Goal: Task Accomplishment & Management: Manage account settings

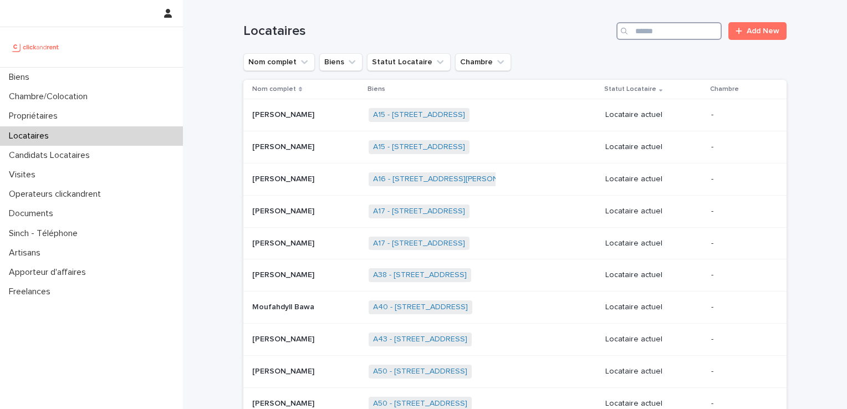
click at [680, 32] on input "Search" at bounding box center [668, 31] width 105 height 18
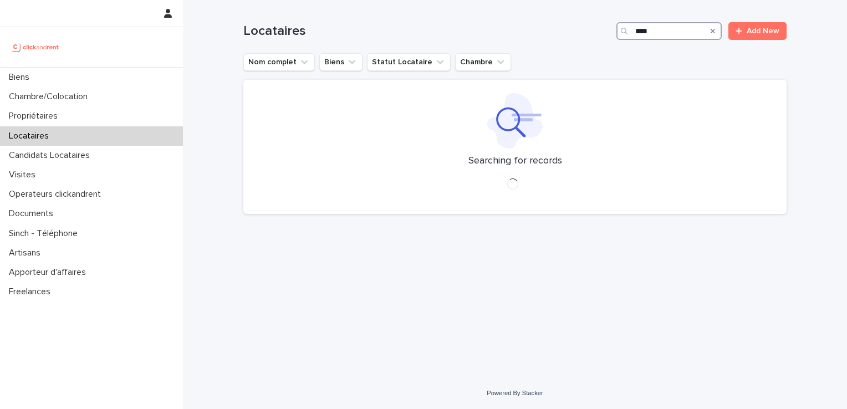
type input "****"
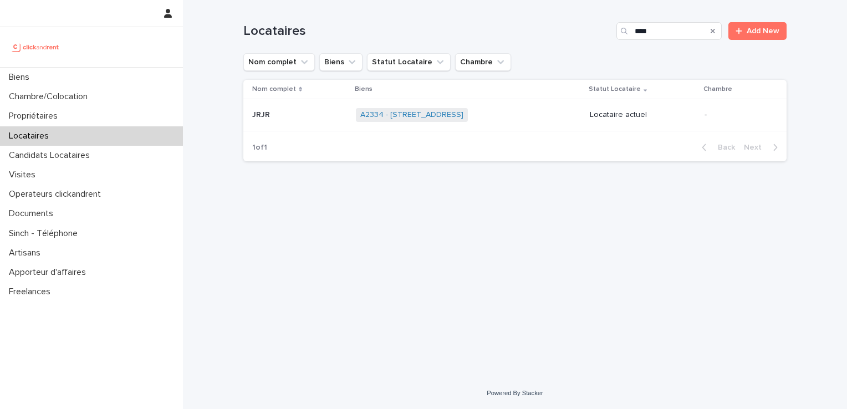
click at [274, 116] on p at bounding box center [299, 114] width 95 height 9
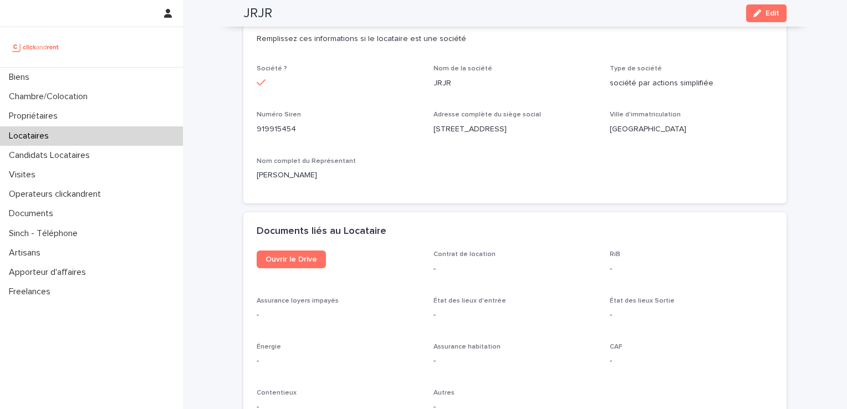
scroll to position [1053, 0]
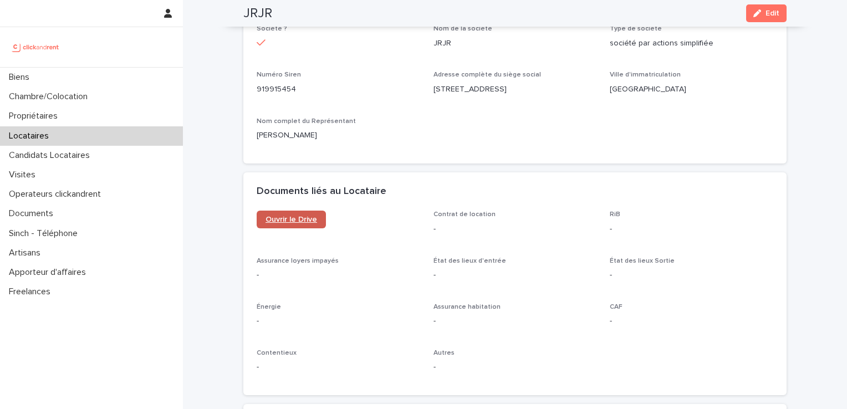
click at [301, 228] on link "Ouvrir le Drive" at bounding box center [291, 220] width 69 height 18
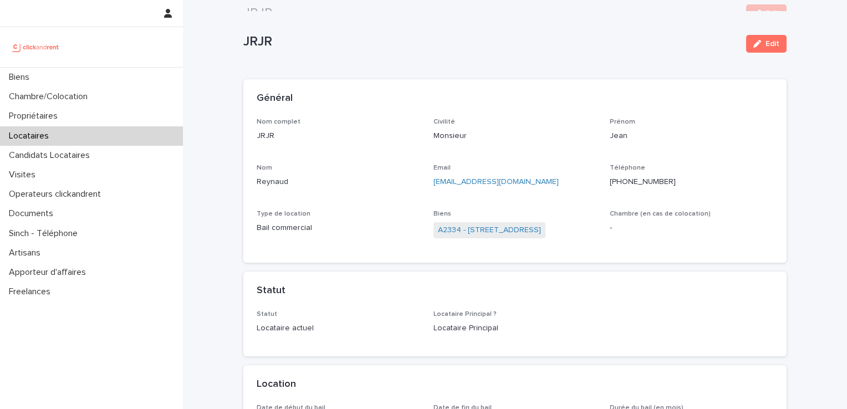
scroll to position [0, 0]
drag, startPoint x: 527, startPoint y: 179, endPoint x: 425, endPoint y: 185, distance: 102.2
click at [425, 185] on div "Nom complet JRJR Civilité Monsieur [PERSON_NAME] [PERSON_NAME] Email [EMAIL_ADD…" at bounding box center [515, 185] width 517 height 132
copy link "[EMAIL_ADDRESS][DOMAIN_NAME]"
click at [54, 141] on p "Locataires" at bounding box center [30, 136] width 53 height 11
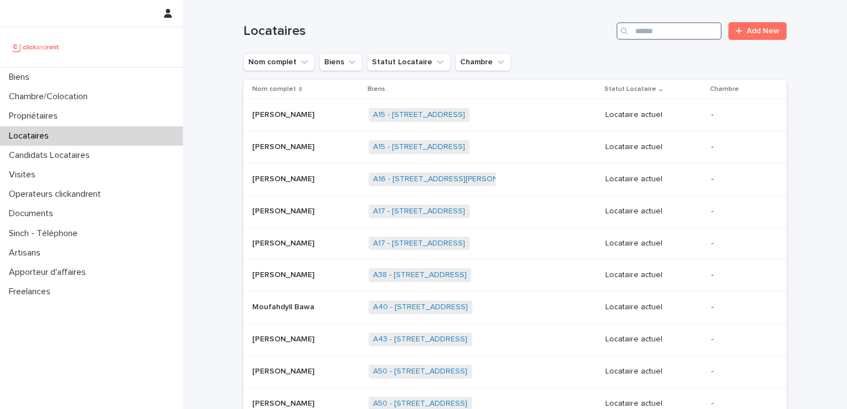
click at [679, 37] on input "Search" at bounding box center [668, 31] width 105 height 18
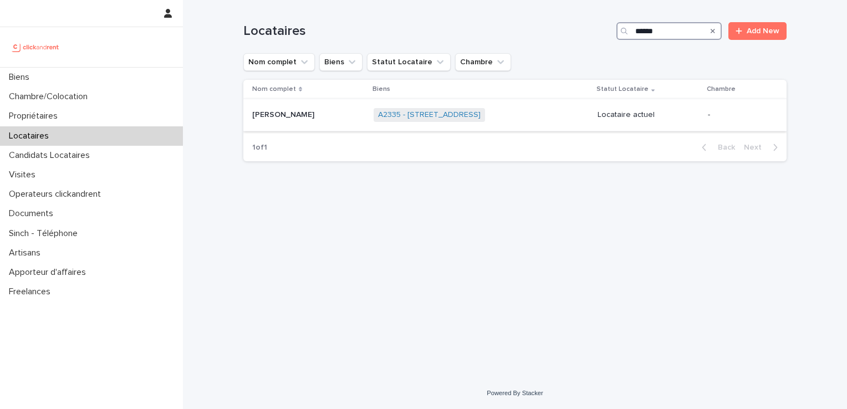
type input "******"
click at [302, 124] on td "[PERSON_NAME] [PERSON_NAME]" at bounding box center [306, 115] width 126 height 32
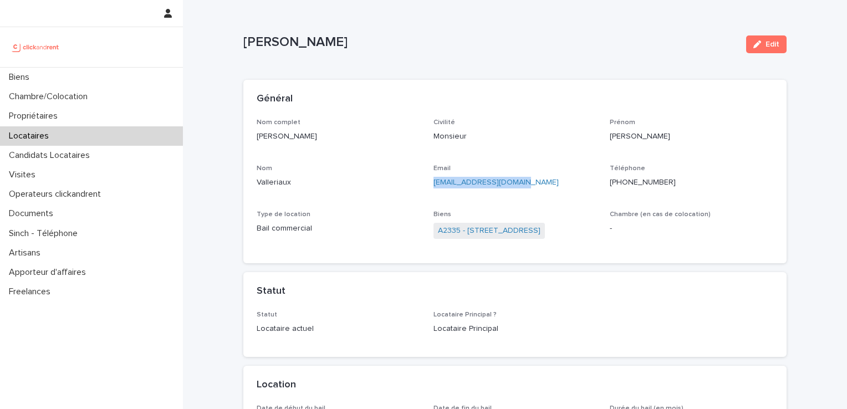
drag, startPoint x: 522, startPoint y: 181, endPoint x: 425, endPoint y: 181, distance: 97.0
click at [425, 181] on div "Nom complet [PERSON_NAME] Civilité Monsieur [PERSON_NAME] Email [EMAIL_ADDRESS]…" at bounding box center [515, 185] width 517 height 132
copy link "[EMAIL_ADDRESS][DOMAIN_NAME]"
click at [20, 135] on p "Locataires" at bounding box center [30, 136] width 53 height 11
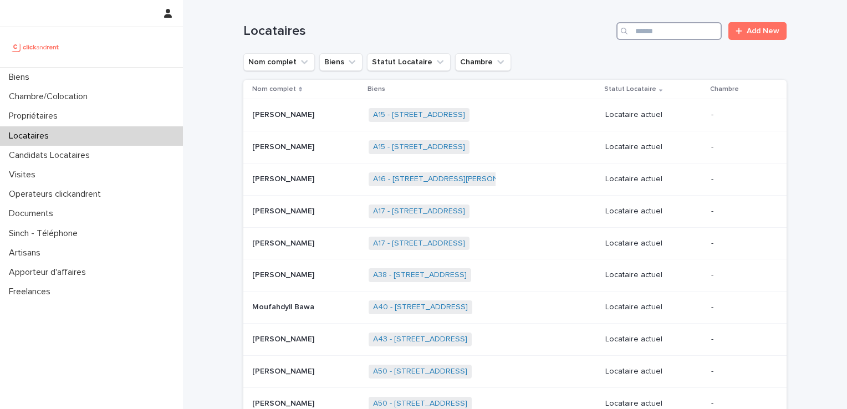
click at [664, 34] on input "Search" at bounding box center [668, 31] width 105 height 18
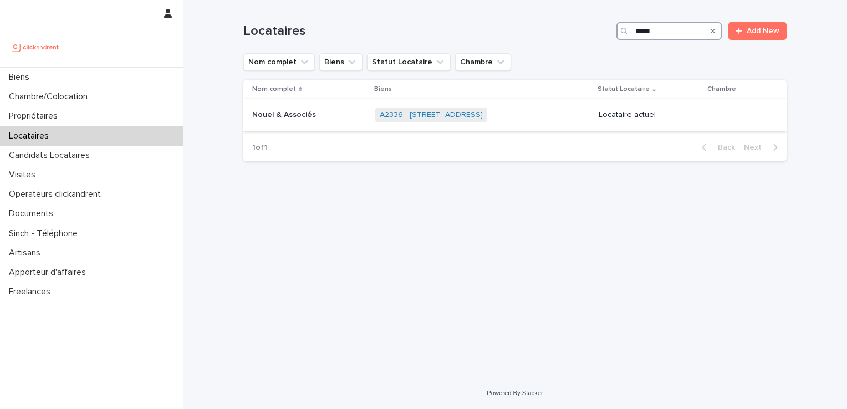
type input "*****"
click at [308, 121] on div "Nouel & Associés Nouel & Associés" at bounding box center [309, 115] width 114 height 18
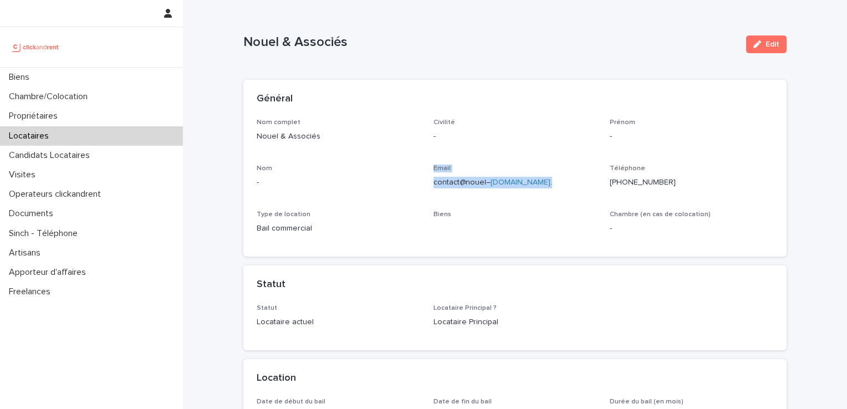
drag, startPoint x: 536, startPoint y: 183, endPoint x: 396, endPoint y: 187, distance: 139.2
click at [396, 187] on div "Nom complet Nouel & Associés Civilité - Prénom - Nom - Email contact@nouel– [DO…" at bounding box center [515, 181] width 517 height 125
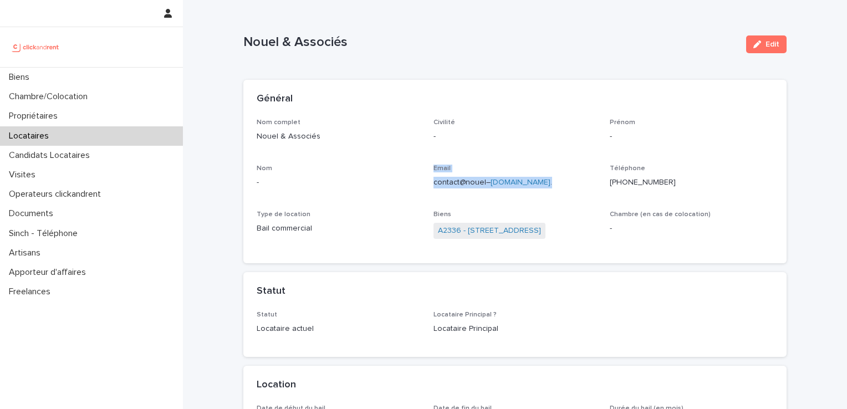
drag, startPoint x: 396, startPoint y: 187, endPoint x: 418, endPoint y: 183, distance: 22.1
click at [418, 183] on div "Nom complet Nouel & Associés Civilité - Prénom - Nom - Email contact@nouel– [DO…" at bounding box center [515, 185] width 517 height 132
click at [435, 183] on p "contact@nouel– [DOMAIN_NAME] ." at bounding box center [516, 183] width 164 height 12
drag, startPoint x: 432, startPoint y: 181, endPoint x: 534, endPoint y: 183, distance: 102.6
click at [534, 183] on p "contact@nouel– [DOMAIN_NAME] ." at bounding box center [516, 183] width 164 height 12
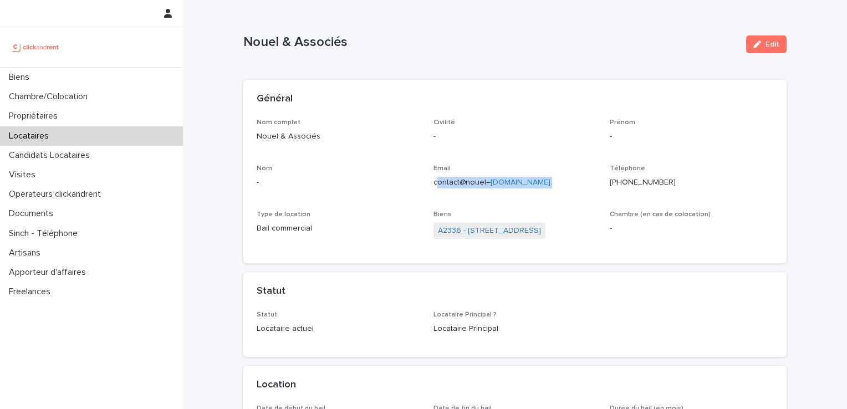
click at [534, 183] on p "contact@nouel– [DOMAIN_NAME] ." at bounding box center [516, 183] width 164 height 12
click at [528, 183] on link "[DOMAIN_NAME]" at bounding box center [521, 183] width 60 height 8
click at [398, 207] on div "Nom complet Nouel & Associés Civilité - Prénom - Nom - Email contact@nouel– [DO…" at bounding box center [515, 185] width 517 height 132
drag, startPoint x: 432, startPoint y: 182, endPoint x: 531, endPoint y: 182, distance: 98.7
click at [531, 182] on p "contact@nouel– [DOMAIN_NAME] ." at bounding box center [516, 183] width 164 height 12
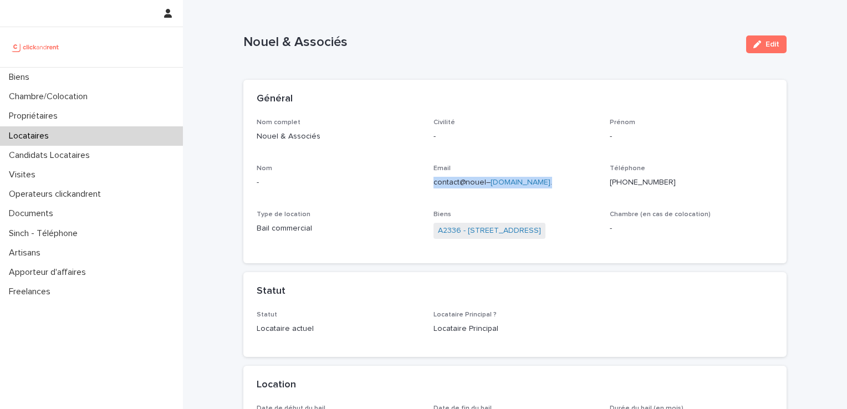
copy p "contact@nouel– [DOMAIN_NAME] ."
click at [47, 140] on p "Locataires" at bounding box center [30, 136] width 53 height 11
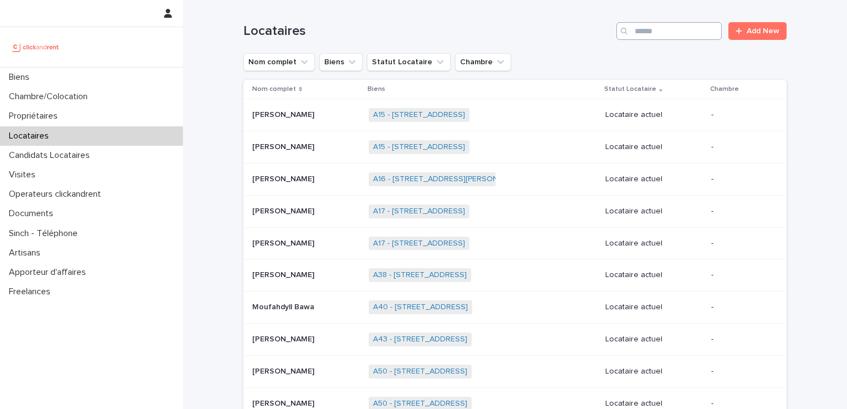
click at [639, 21] on div "Locataires Add New" at bounding box center [514, 26] width 543 height 53
click at [645, 28] on input "Search" at bounding box center [668, 31] width 105 height 18
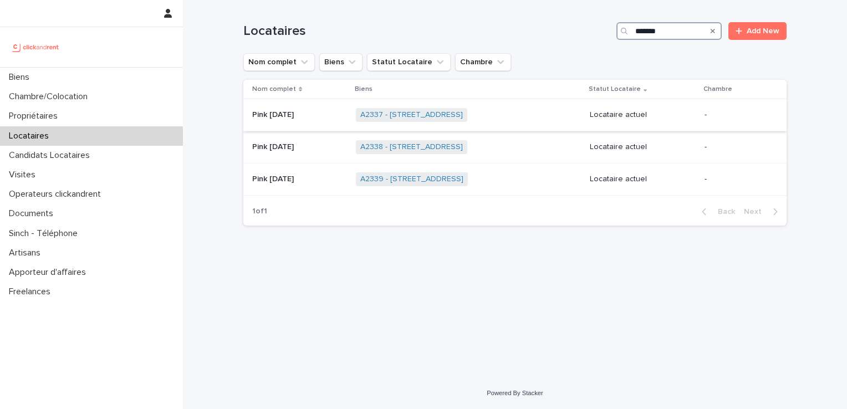
type input "*******"
click at [288, 119] on div "Pink [DATE] Pink [DATE]" at bounding box center [299, 115] width 95 height 18
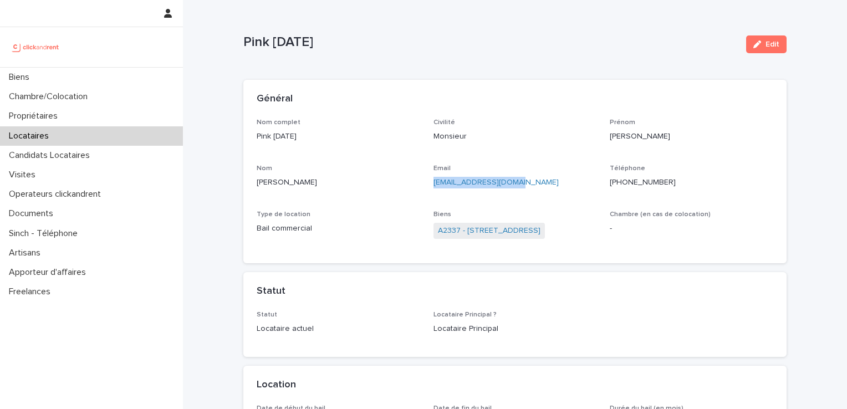
drag, startPoint x: 522, startPoint y: 180, endPoint x: 424, endPoint y: 184, distance: 98.8
click at [424, 184] on div "Nom complet Pink [DATE] Civilité Monsieur [PERSON_NAME] Nom [PERSON_NAME] Email…" at bounding box center [515, 185] width 517 height 132
copy link "[EMAIL_ADDRESS][DOMAIN_NAME]"
click at [95, 135] on div "Locataires" at bounding box center [91, 135] width 183 height 19
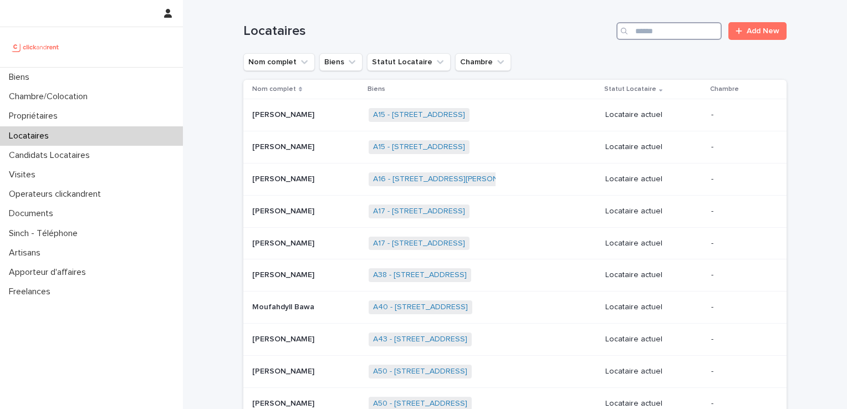
click at [671, 34] on input "Search" at bounding box center [668, 31] width 105 height 18
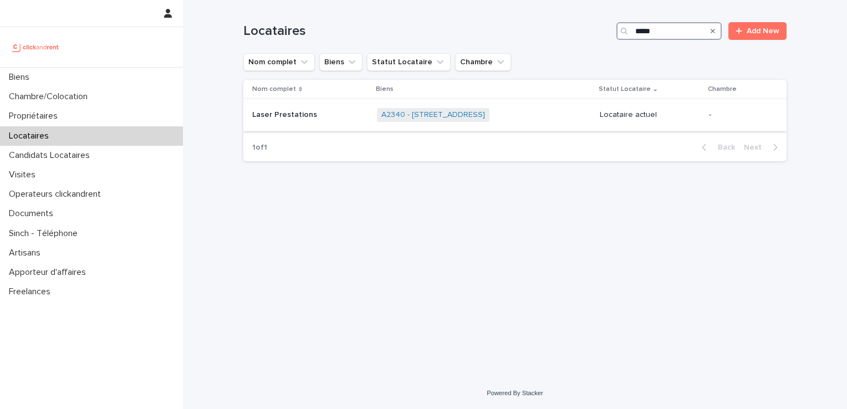
type input "*****"
click at [292, 111] on p "Laser Prestations" at bounding box center [285, 114] width 67 height 12
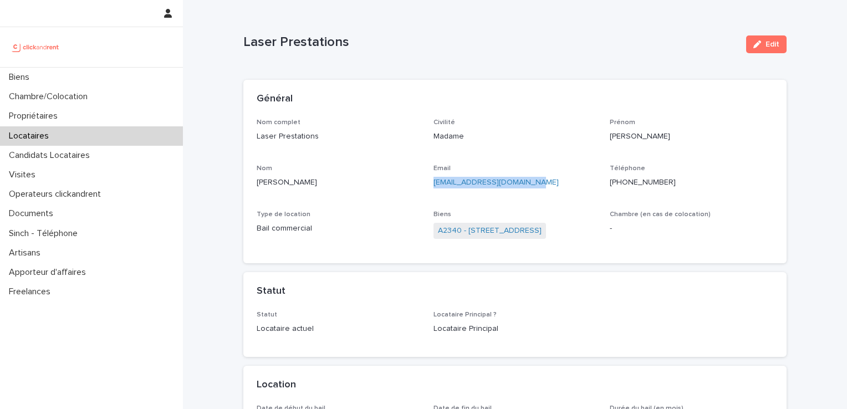
drag, startPoint x: 530, startPoint y: 177, endPoint x: 422, endPoint y: 185, distance: 107.9
click at [422, 185] on div "Nom complet Laser Prestations Civilité Madame Prénom [PERSON_NAME] Nom [PERSON_…" at bounding box center [515, 185] width 517 height 132
copy link "[EMAIL_ADDRESS][DOMAIN_NAME]"
click at [81, 136] on div "Locataires" at bounding box center [91, 135] width 183 height 19
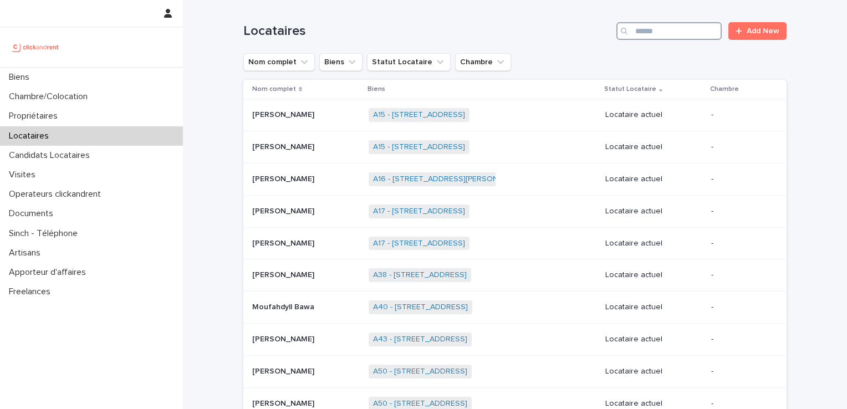
click at [669, 34] on input "Search" at bounding box center [668, 31] width 105 height 18
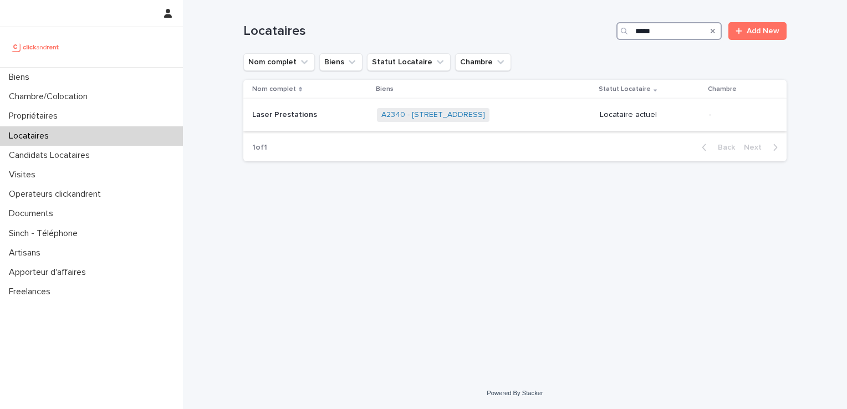
type input "*****"
click at [311, 115] on p "Laser Prestations" at bounding box center [285, 114] width 67 height 12
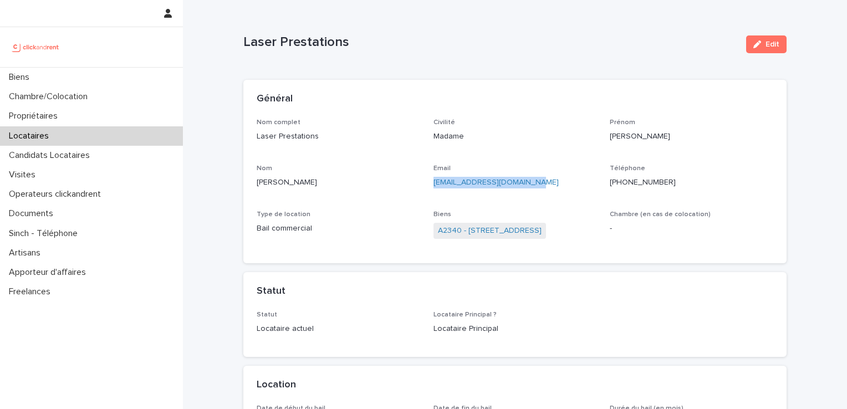
drag, startPoint x: 533, startPoint y: 178, endPoint x: 424, endPoint y: 182, distance: 108.7
click at [424, 182] on div "Nom complet Laser Prestations Civilité Madame Prénom [PERSON_NAME] Nom [PERSON_…" at bounding box center [515, 185] width 517 height 132
copy link "[EMAIL_ADDRESS][DOMAIN_NAME]"
click at [70, 136] on div "Locataires" at bounding box center [91, 135] width 183 height 19
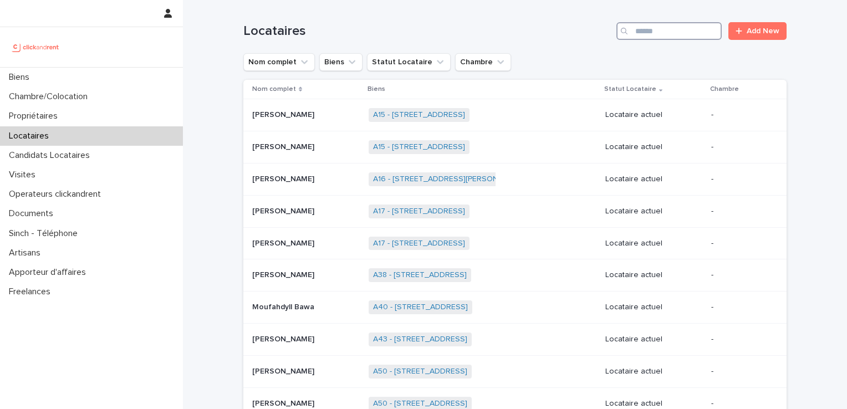
click at [665, 26] on input "Search" at bounding box center [668, 31] width 105 height 18
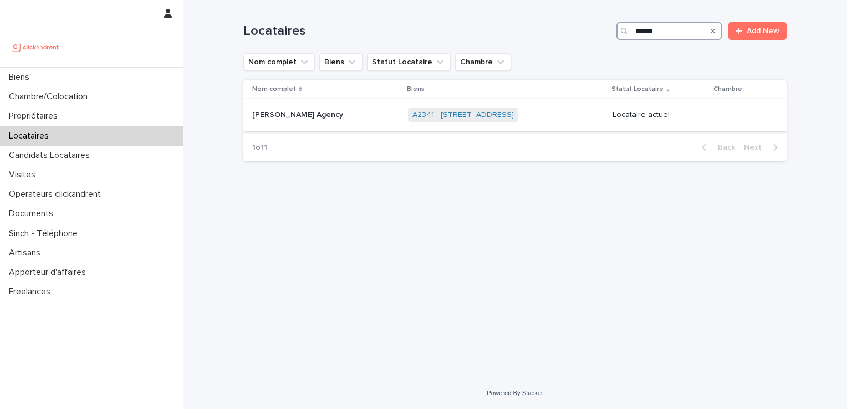
type input "******"
click at [292, 115] on p "[PERSON_NAME] Agency" at bounding box center [298, 114] width 93 height 12
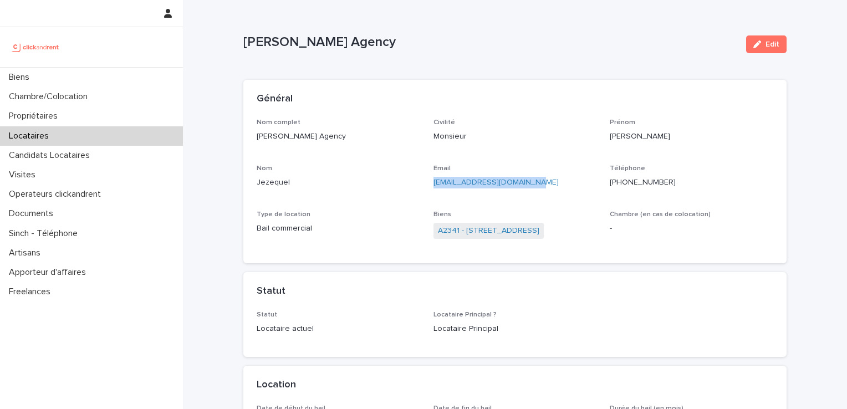
drag, startPoint x: 535, startPoint y: 179, endPoint x: 423, endPoint y: 188, distance: 112.3
click at [423, 188] on div "Nom complet [PERSON_NAME] Agency Civilité Monsieur [PERSON_NAME] [PERSON_NAME] …" at bounding box center [515, 185] width 517 height 132
copy link "[EMAIL_ADDRESS][DOMAIN_NAME]"
click at [46, 140] on p "Locataires" at bounding box center [30, 136] width 53 height 11
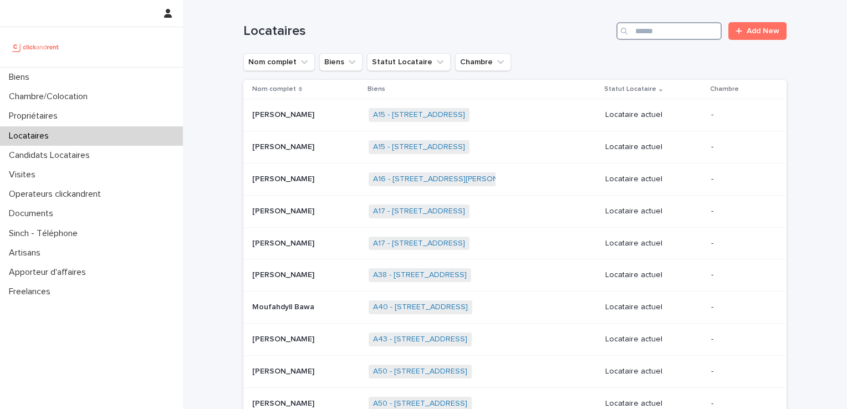
click at [673, 33] on input "Search" at bounding box center [668, 31] width 105 height 18
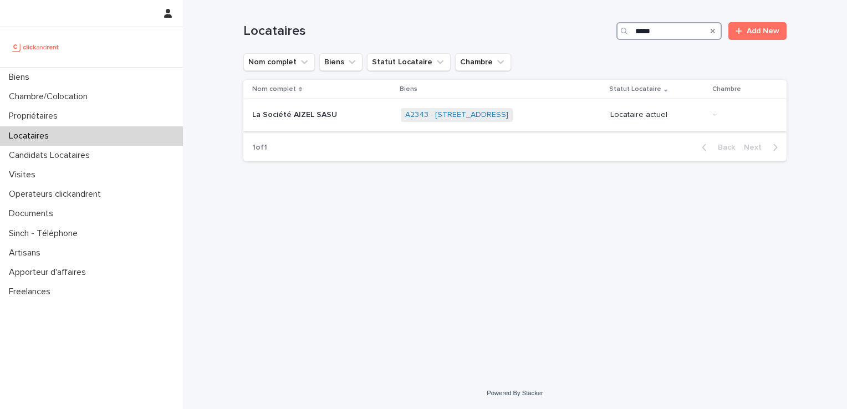
type input "*****"
click at [298, 116] on p "La Société AIZEL SASU" at bounding box center [295, 114] width 87 height 12
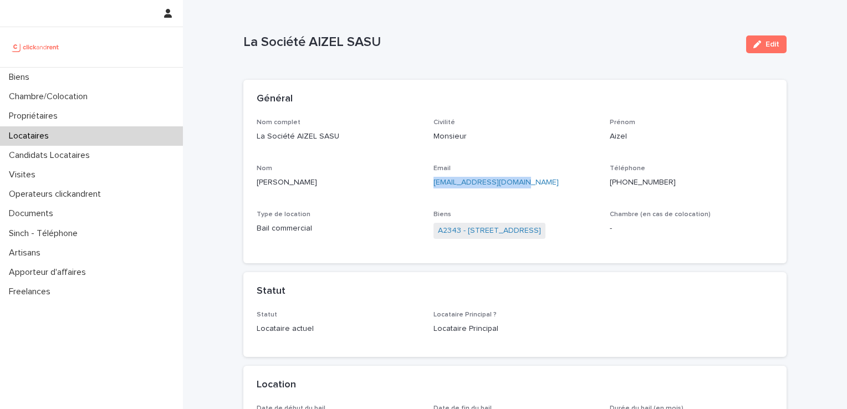
drag, startPoint x: 513, startPoint y: 183, endPoint x: 428, endPoint y: 185, distance: 84.8
click at [428, 185] on div "Nom complet La Société AIZEL SASU Civilité Monsieur Prénom Aizel Nom Meziane Em…" at bounding box center [515, 185] width 517 height 132
copy link "[EMAIL_ADDRESS][DOMAIN_NAME]"
click at [70, 139] on div "Locataires" at bounding box center [91, 135] width 183 height 19
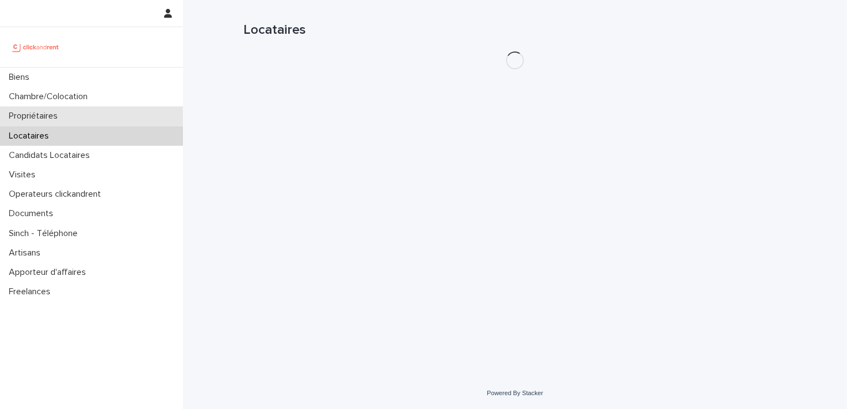
click at [49, 125] on div "Propriétaires" at bounding box center [91, 115] width 183 height 19
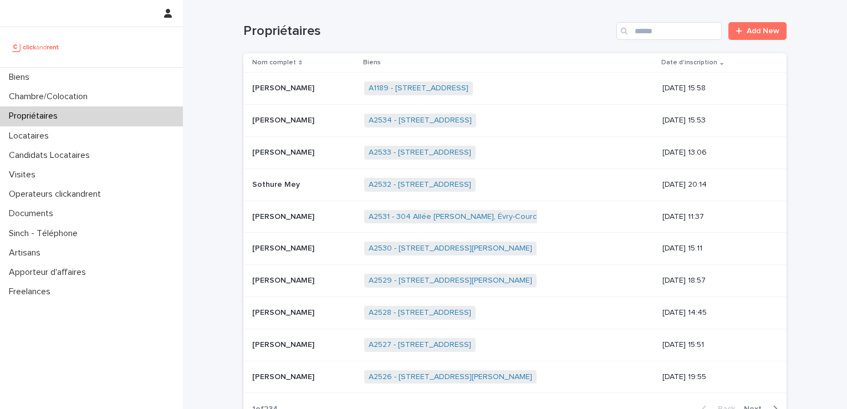
click at [629, 30] on div "Search" at bounding box center [625, 31] width 18 height 18
click at [641, 30] on input "Search" at bounding box center [668, 31] width 105 height 18
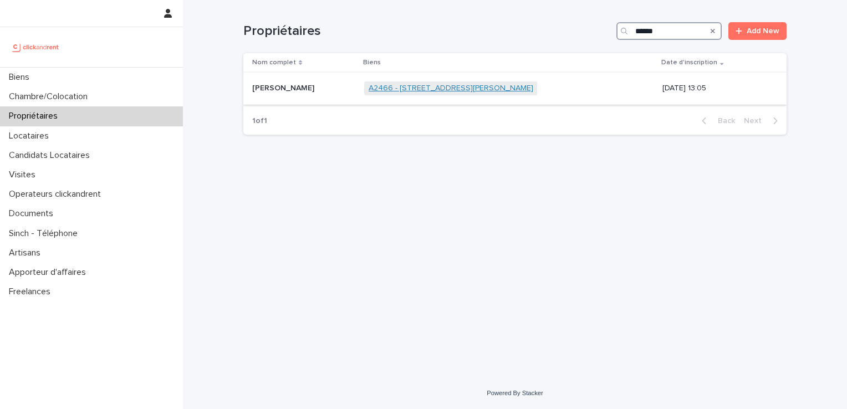
type input "******"
click at [378, 87] on link "A2466 - [STREET_ADDRESS][PERSON_NAME]" at bounding box center [451, 88] width 165 height 9
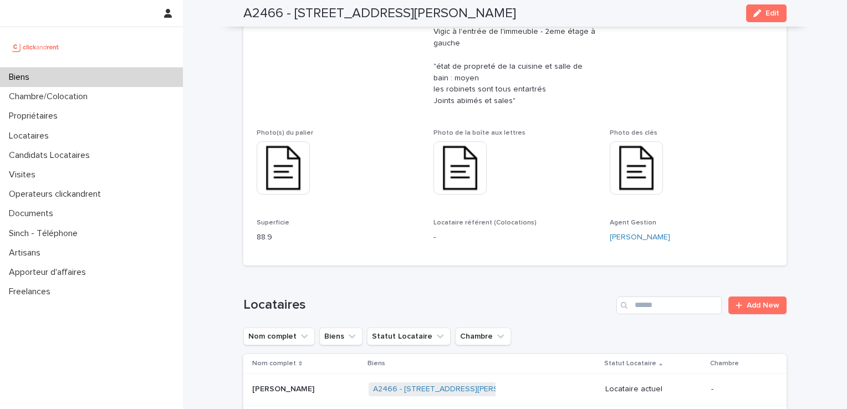
scroll to position [479, 0]
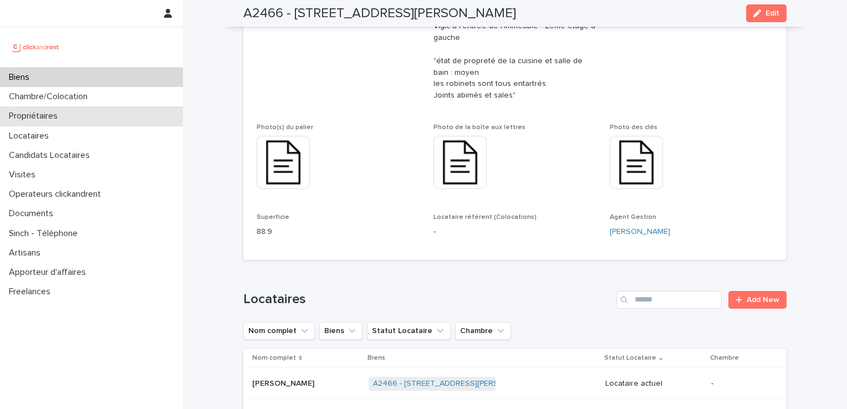
click at [42, 115] on p "Propriétaires" at bounding box center [35, 116] width 62 height 11
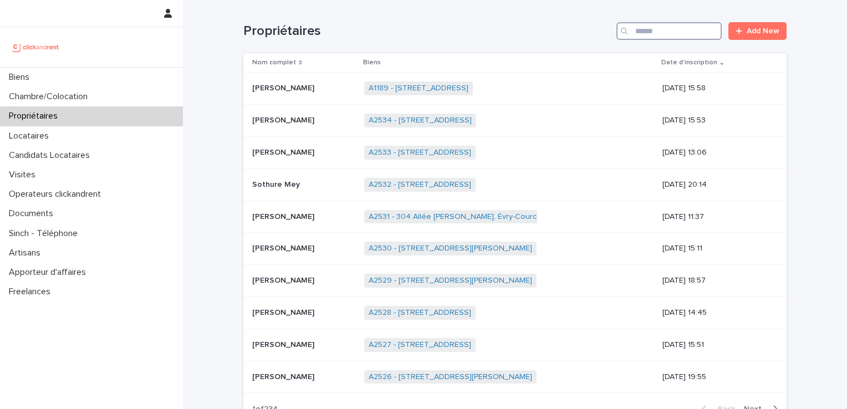
click at [659, 33] on input "Search" at bounding box center [668, 31] width 105 height 18
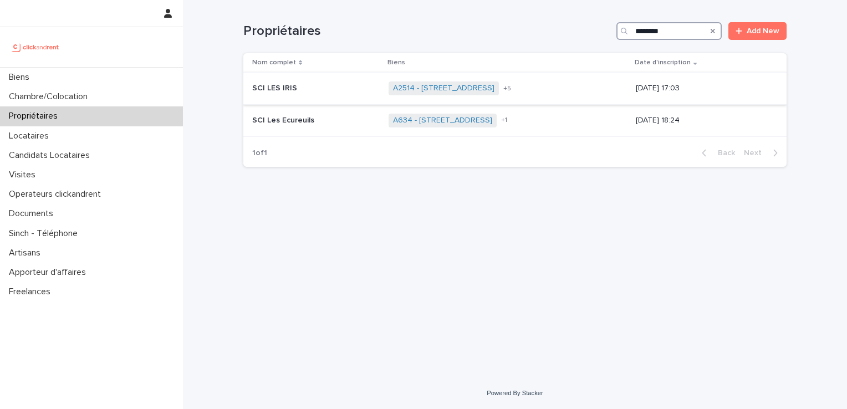
type input "*******"
click at [389, 83] on span "A2514 - [STREET_ADDRESS]" at bounding box center [444, 88] width 110 height 14
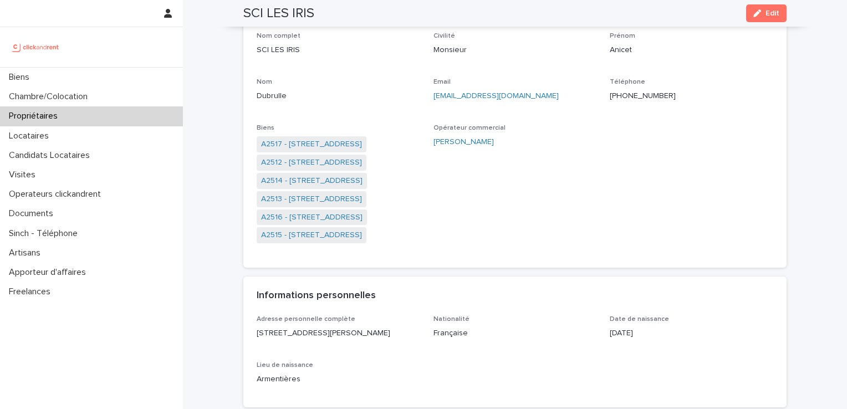
scroll to position [85, 0]
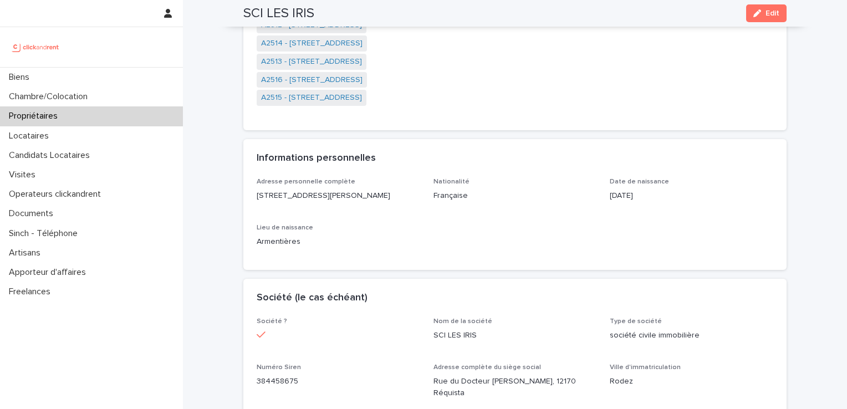
scroll to position [0, 0]
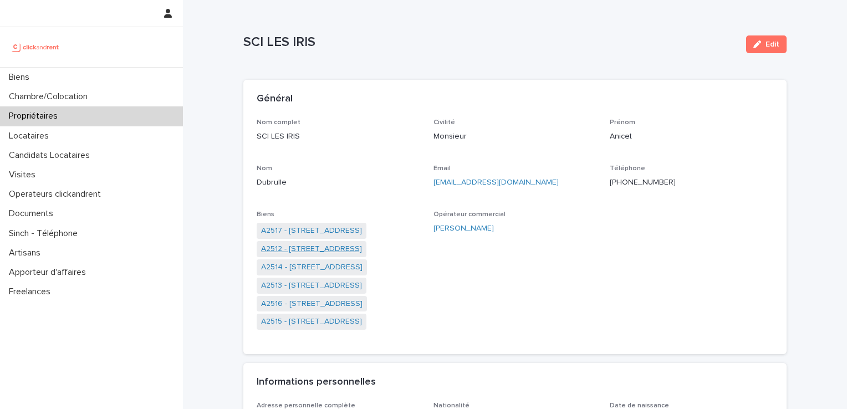
click at [290, 249] on link "A2512 - [STREET_ADDRESS]" at bounding box center [311, 249] width 101 height 12
click at [293, 303] on link "A2513 - [STREET_ADDRESS]" at bounding box center [311, 304] width 101 height 12
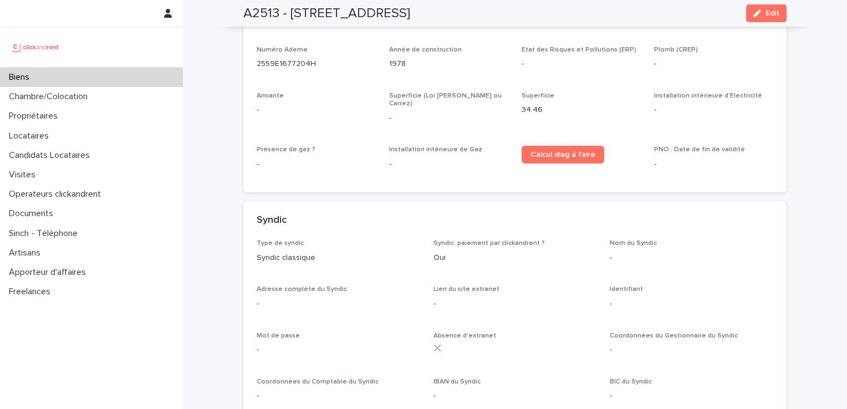
scroll to position [3113, 0]
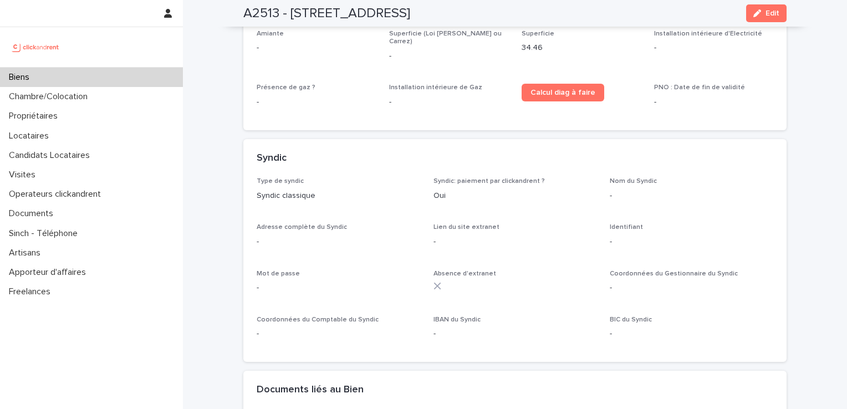
click at [449, 139] on div "Syndic" at bounding box center [514, 158] width 543 height 39
click at [766, 12] on span "Edit" at bounding box center [773, 13] width 14 height 8
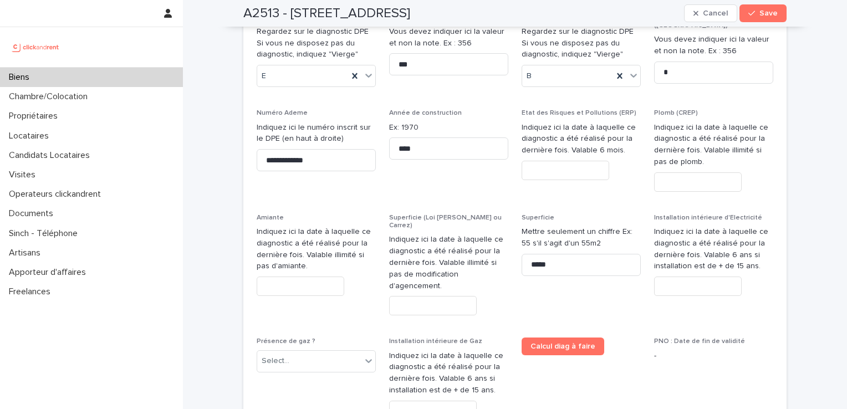
scroll to position [5214, 0]
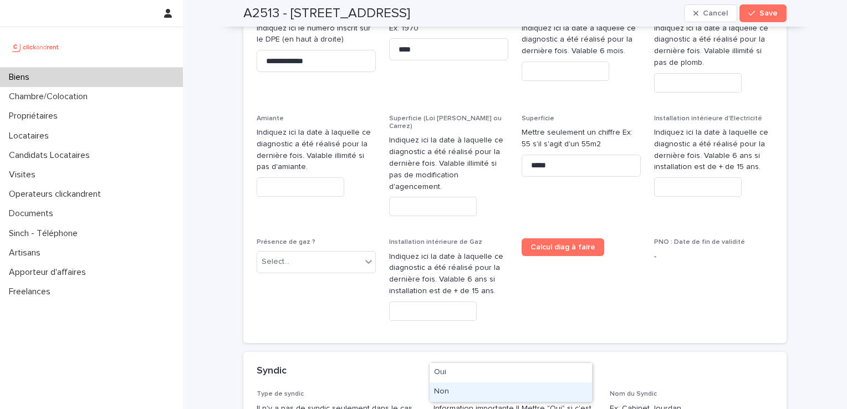
click at [493, 392] on div "Non" at bounding box center [511, 392] width 162 height 19
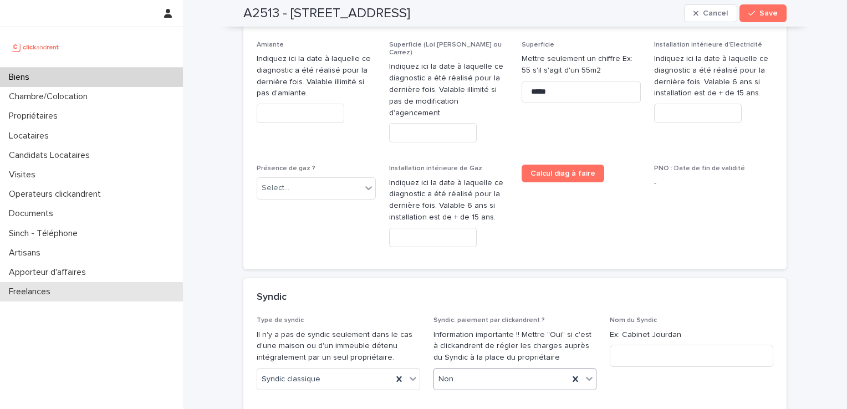
scroll to position [5288, 0]
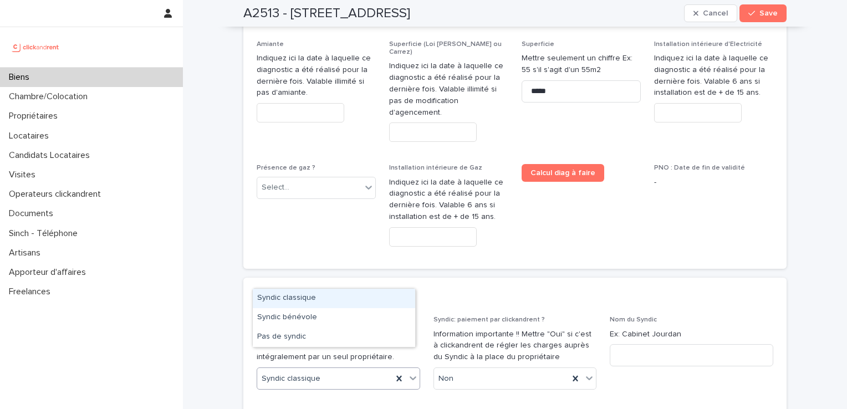
click at [318, 368] on div "Syndic classique" at bounding box center [339, 379] width 164 height 22
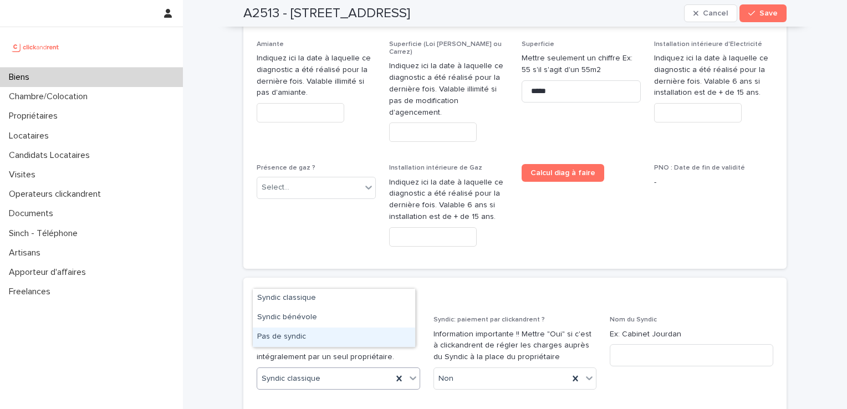
click at [312, 338] on div "Pas de syndic" at bounding box center [334, 337] width 162 height 19
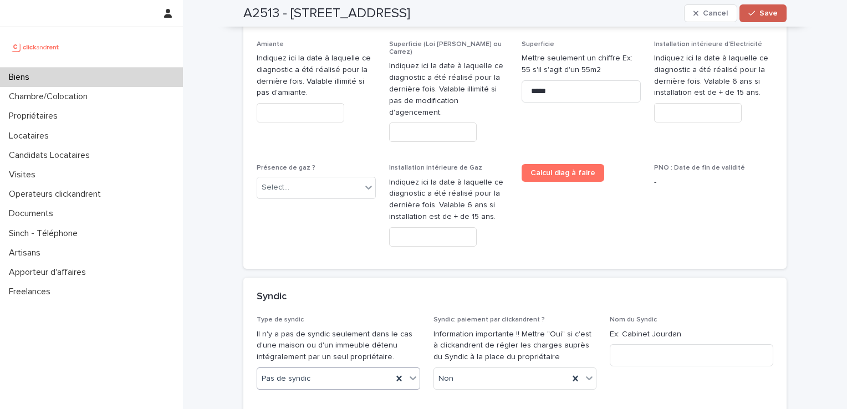
click at [766, 16] on span "Save" at bounding box center [768, 13] width 18 height 8
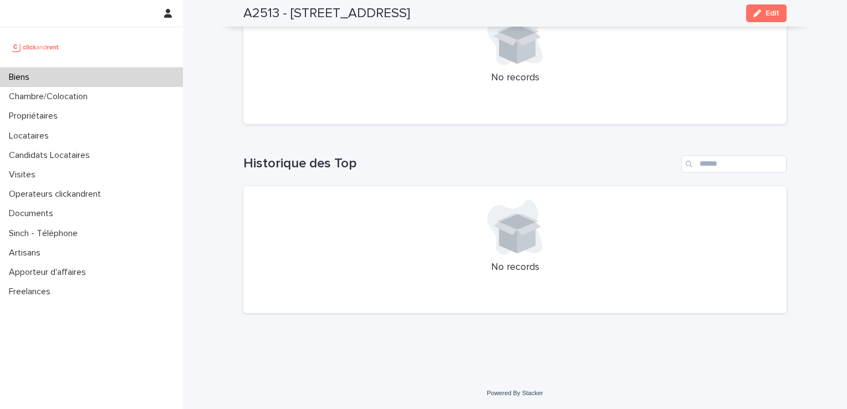
scroll to position [3720, 0]
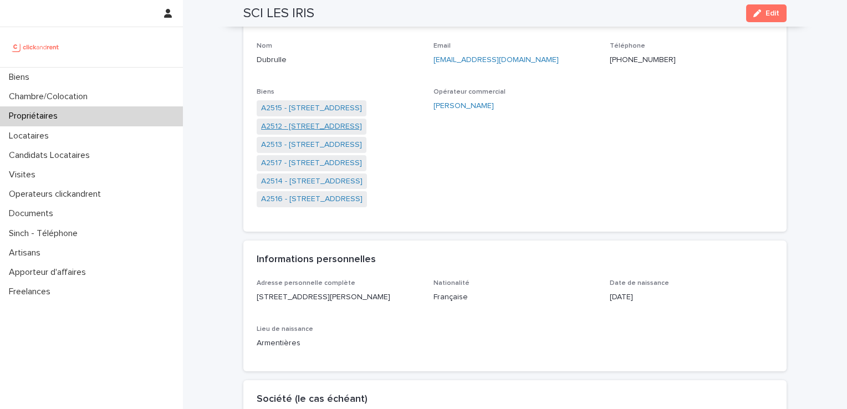
scroll to position [105, 0]
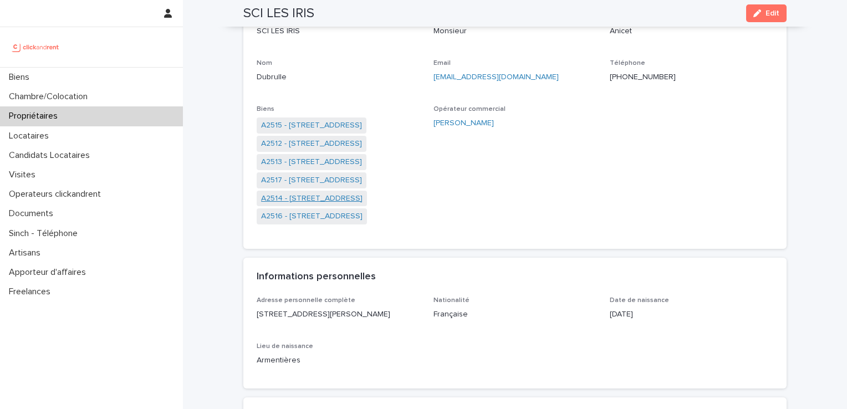
click at [293, 197] on link "A2514 - [STREET_ADDRESS]" at bounding box center [311, 199] width 101 height 12
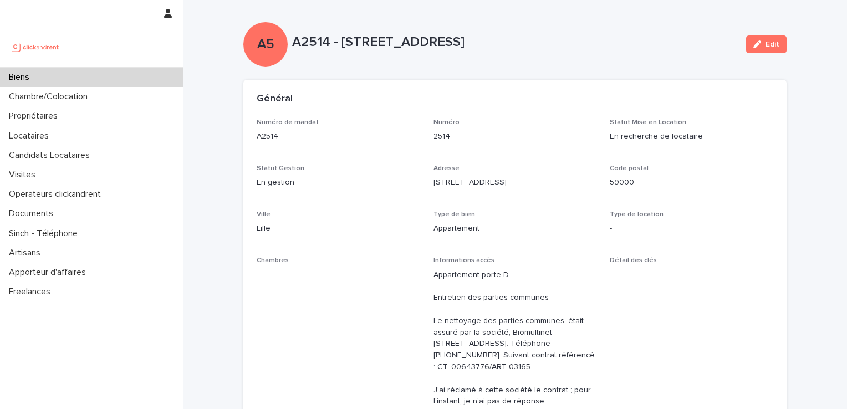
click at [761, 49] on button "Edit" at bounding box center [766, 44] width 40 height 18
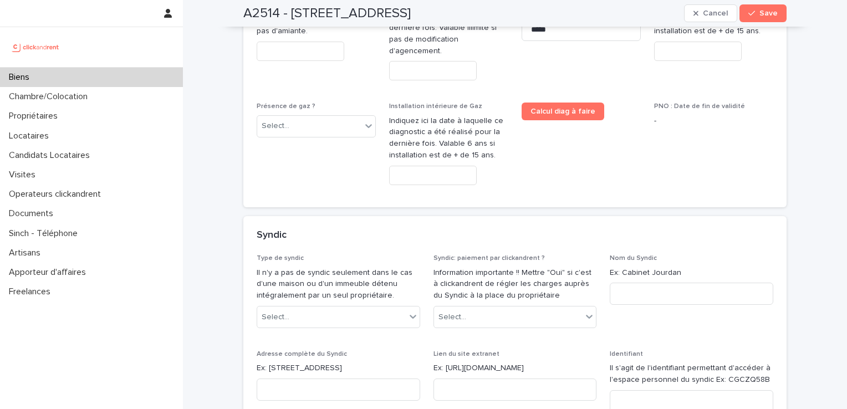
scroll to position [5384, 0]
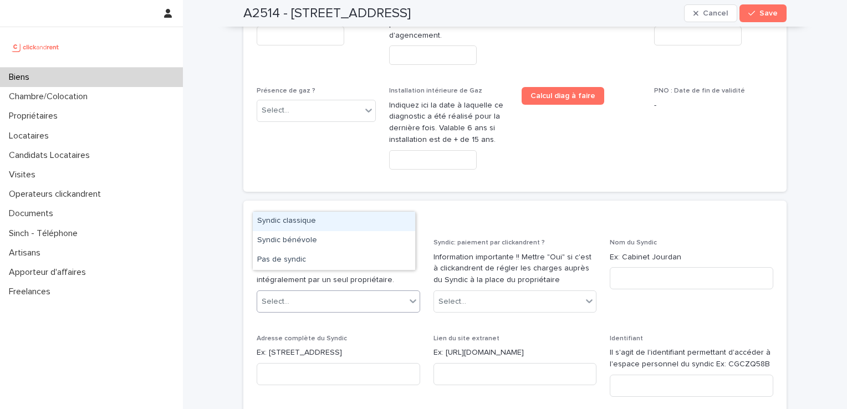
click at [400, 293] on div "Select..." at bounding box center [331, 302] width 149 height 18
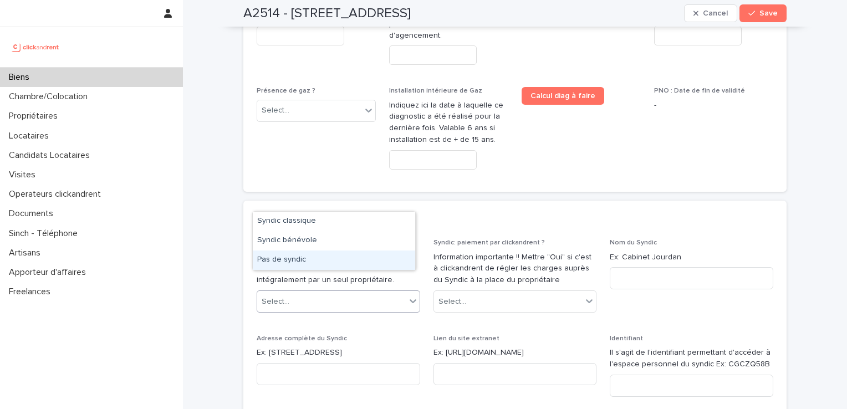
click at [325, 263] on div "Pas de syndic" at bounding box center [334, 260] width 162 height 19
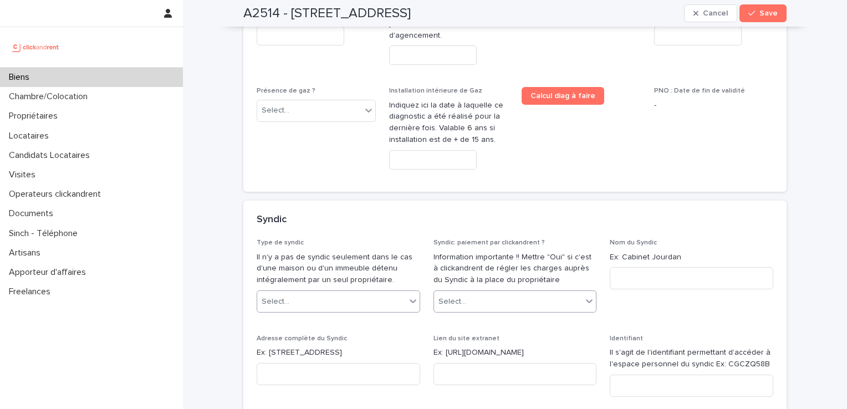
click at [501, 293] on div "Select..." at bounding box center [508, 302] width 149 height 18
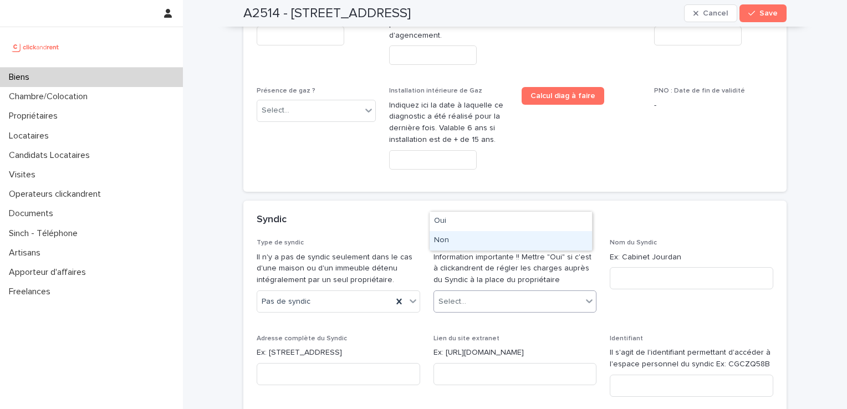
click at [519, 236] on div "Non" at bounding box center [511, 240] width 162 height 19
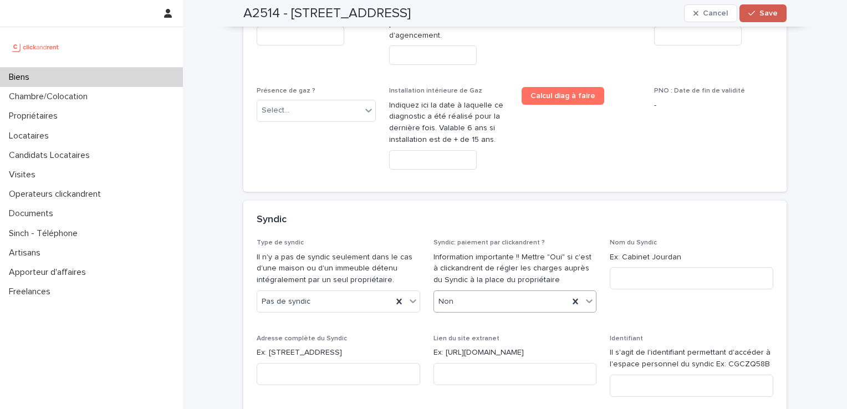
click at [763, 17] on button "Save" at bounding box center [763, 13] width 47 height 18
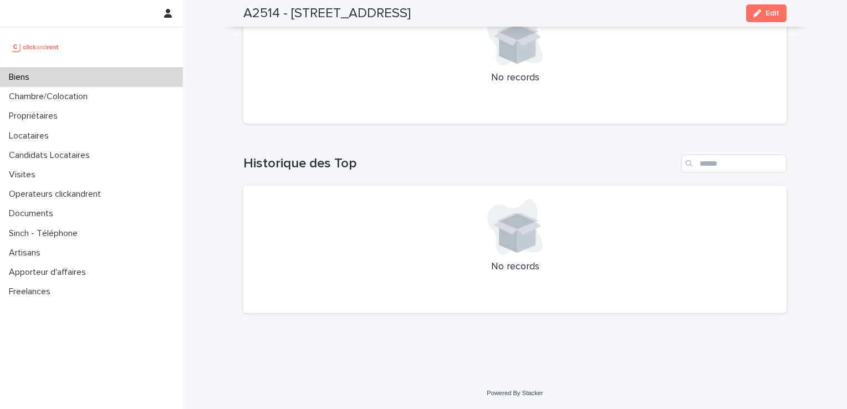
scroll to position [3739, 0]
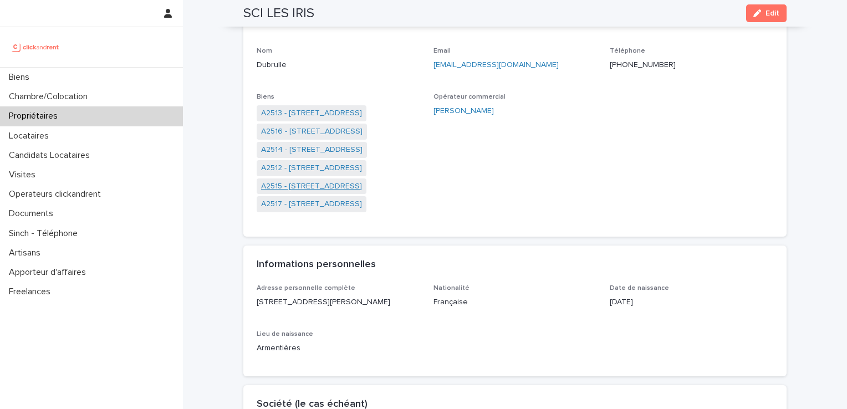
scroll to position [105, 0]
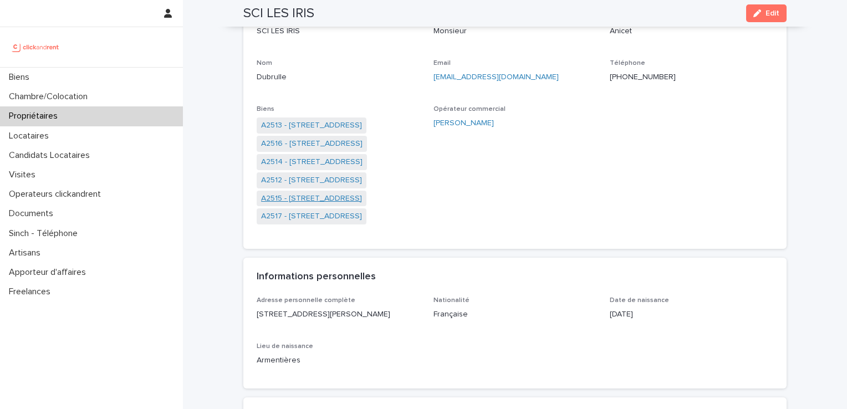
click at [292, 198] on link "A2515 - [STREET_ADDRESS]" at bounding box center [311, 199] width 101 height 12
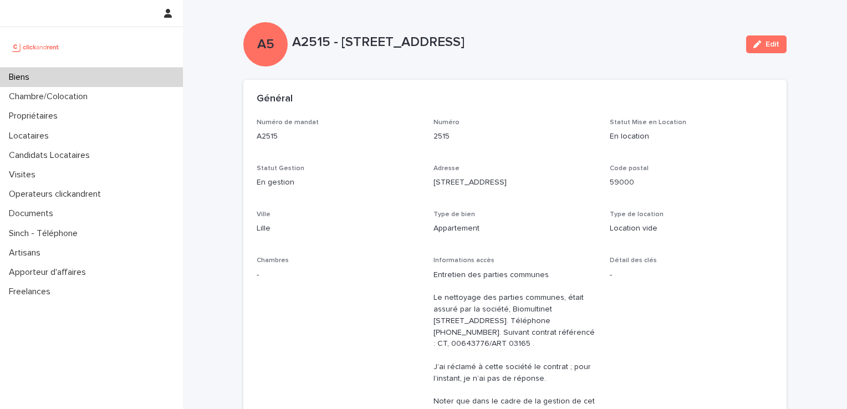
click at [737, 54] on div "A5 A2515 - [STREET_ADDRESS]" at bounding box center [514, 44] width 543 height 44
click at [760, 52] on button "Edit" at bounding box center [766, 44] width 40 height 18
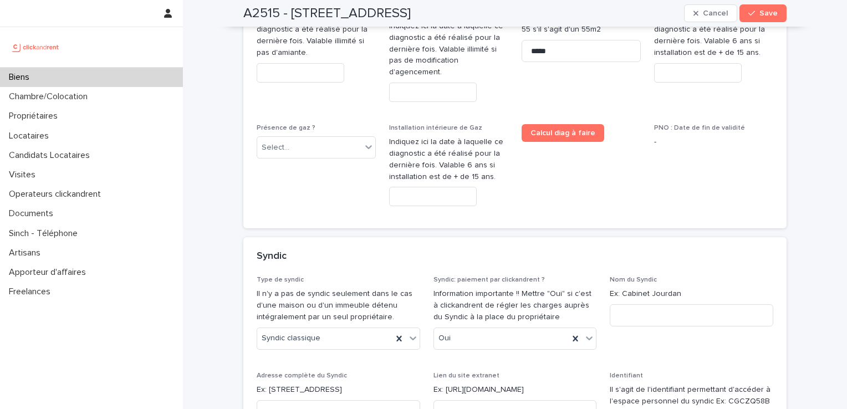
scroll to position [5305, 0]
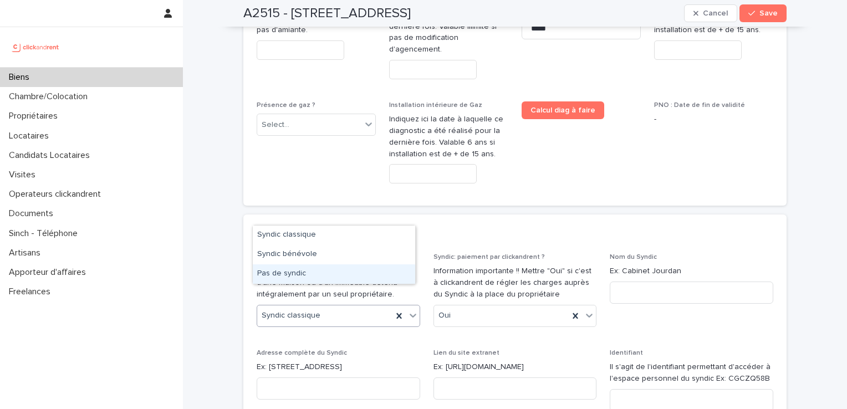
click at [295, 274] on div "Pas de syndic" at bounding box center [334, 273] width 162 height 19
click at [469, 307] on div "Oui" at bounding box center [501, 316] width 135 height 18
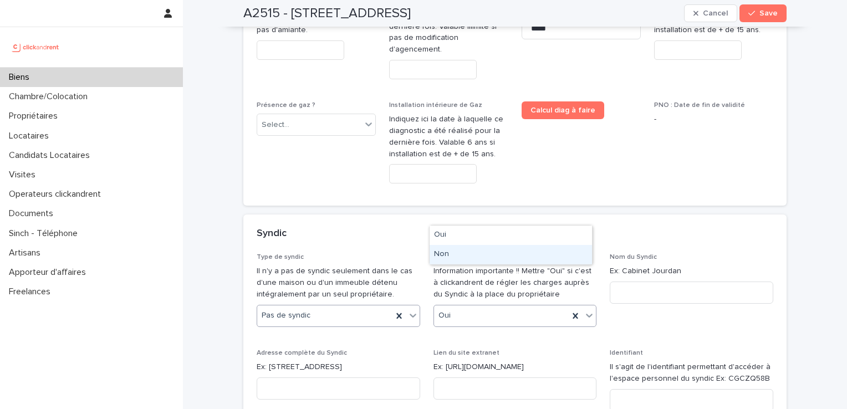
click at [472, 256] on div "Non" at bounding box center [511, 254] width 162 height 19
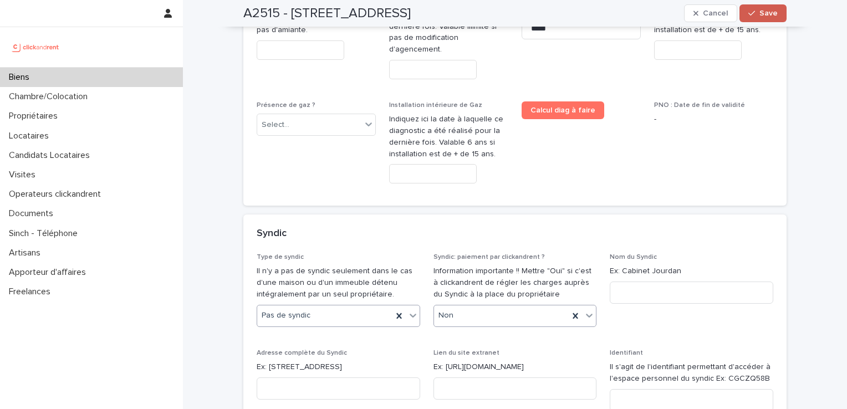
click at [762, 19] on button "Save" at bounding box center [763, 13] width 47 height 18
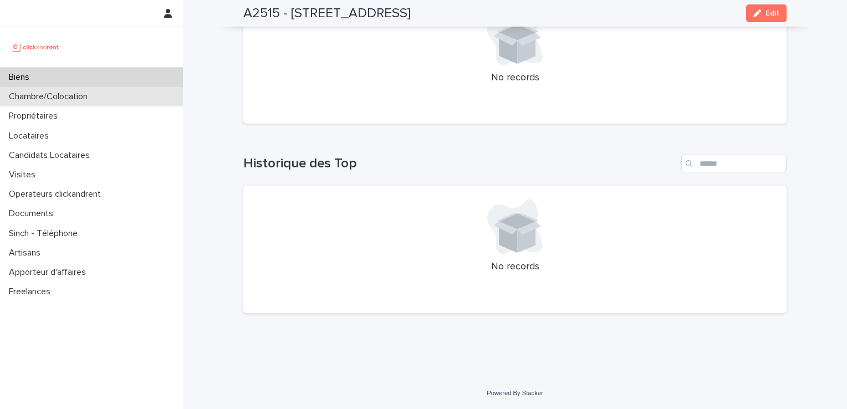
scroll to position [3674, 0]
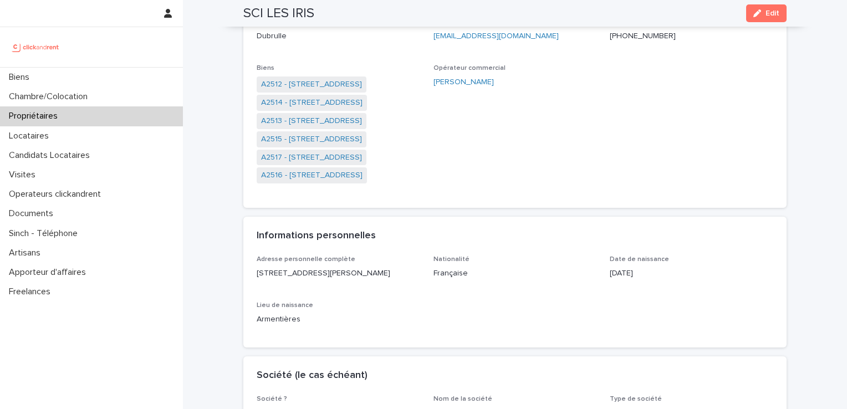
scroll to position [124, 0]
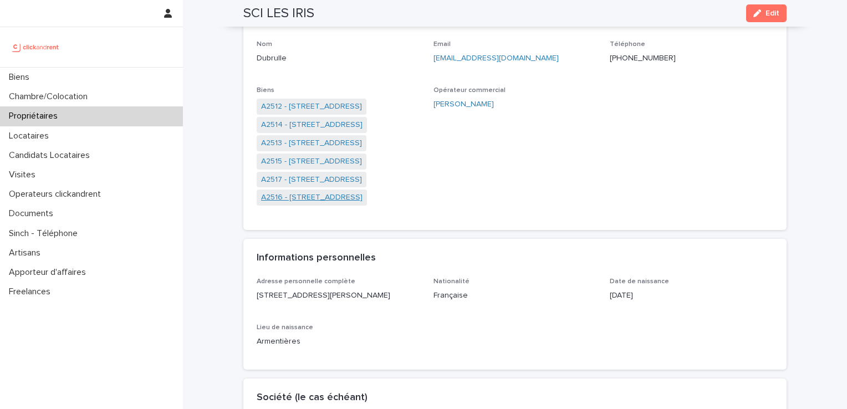
click at [279, 195] on link "A2516 - [STREET_ADDRESS]" at bounding box center [311, 198] width 101 height 12
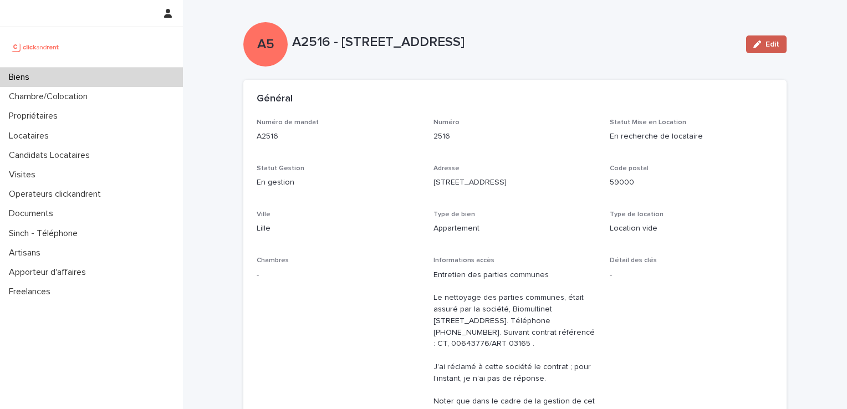
click at [772, 43] on span "Edit" at bounding box center [773, 44] width 14 height 8
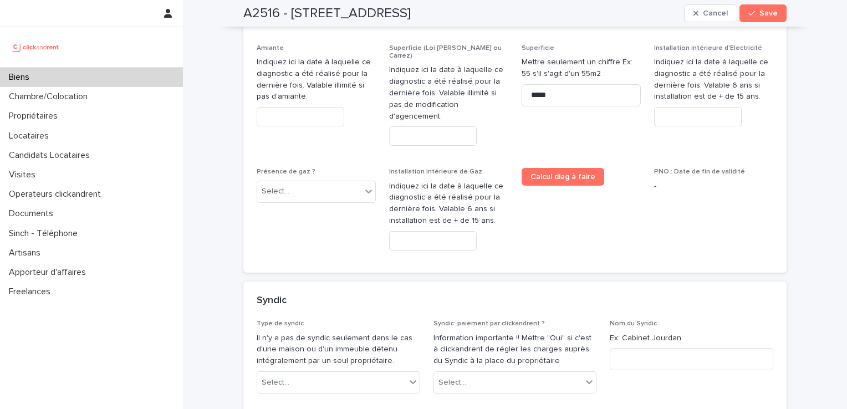
scroll to position [5459, 0]
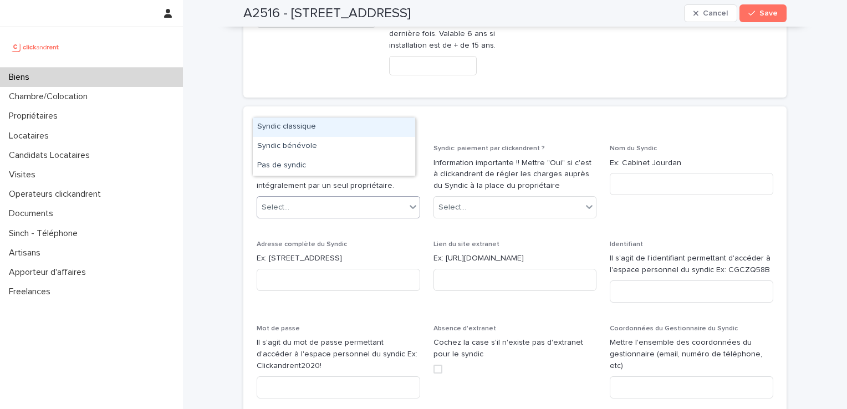
click at [366, 198] on div "Select..." at bounding box center [331, 207] width 149 height 18
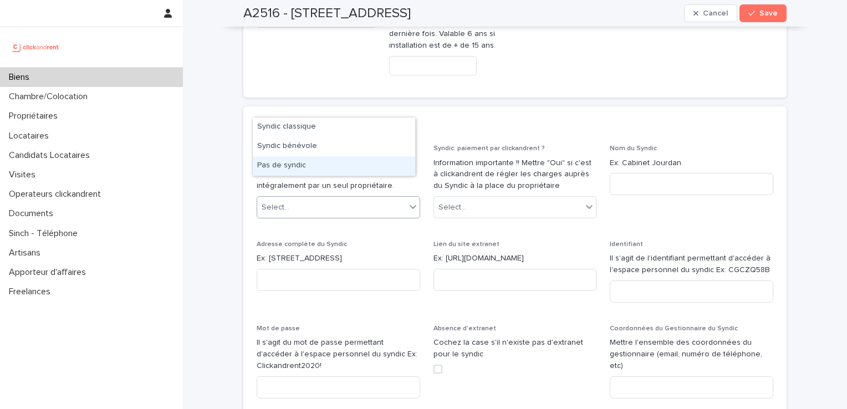
click at [331, 168] on div "Pas de syndic" at bounding box center [334, 165] width 162 height 19
click at [484, 198] on div "Select..." at bounding box center [508, 207] width 149 height 18
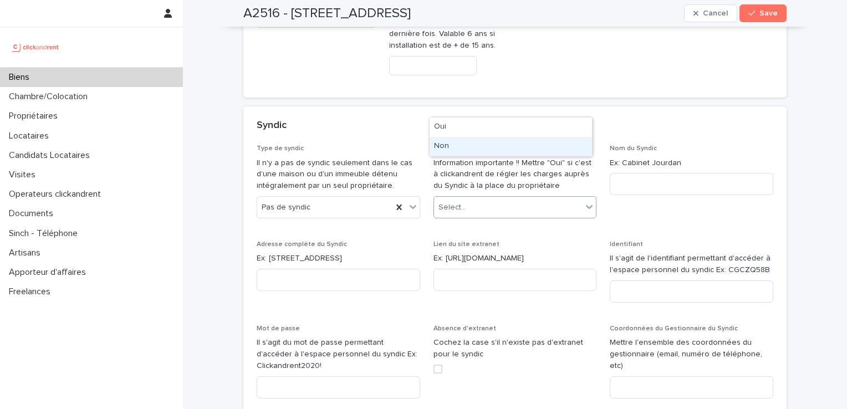
click at [498, 143] on div "Non" at bounding box center [511, 146] width 162 height 19
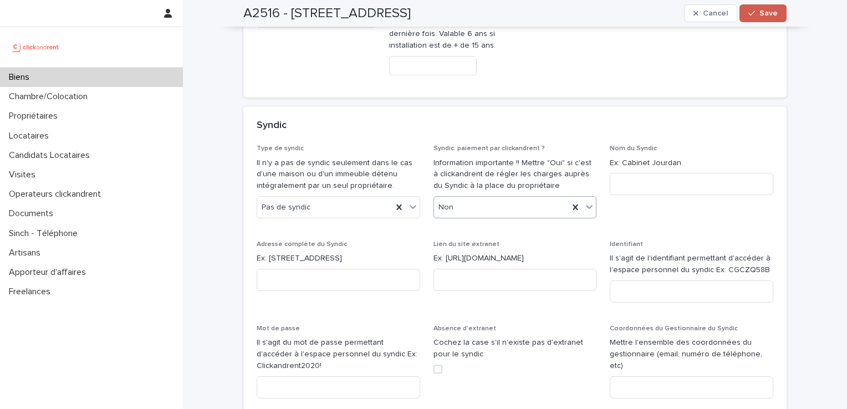
click at [765, 7] on button "Save" at bounding box center [763, 13] width 47 height 18
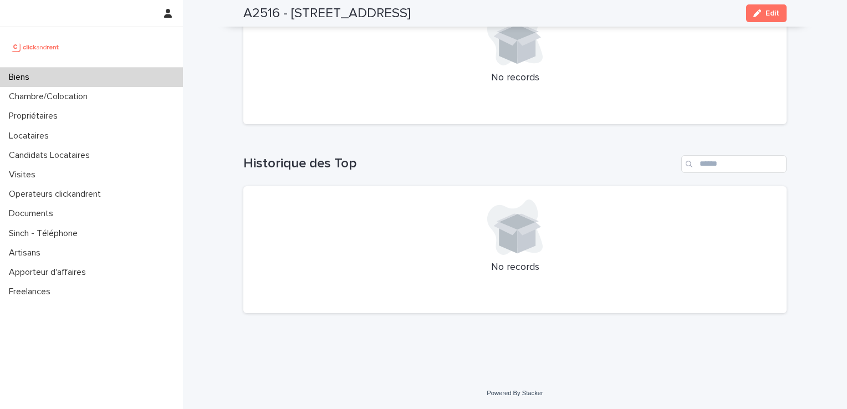
scroll to position [3716, 0]
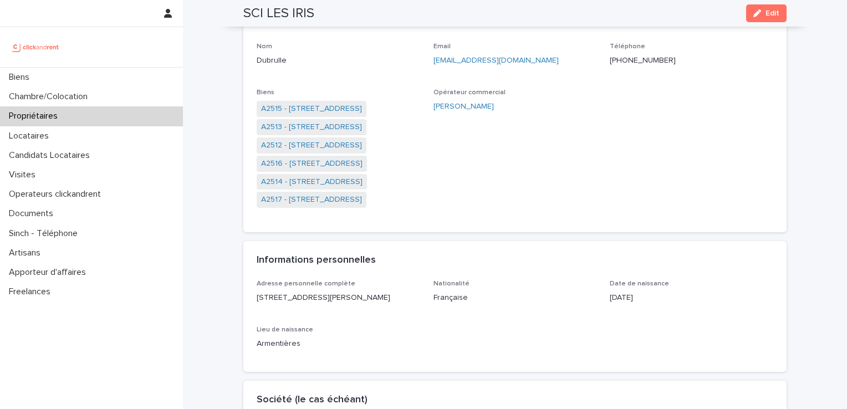
scroll to position [106, 0]
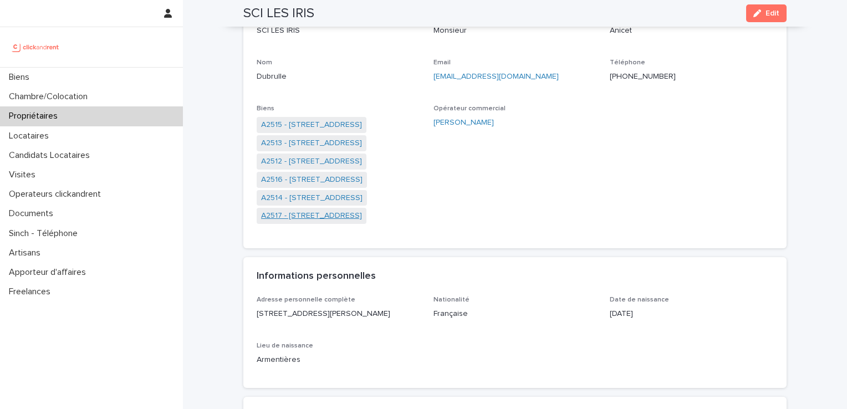
click at [321, 217] on link "A2517 - [STREET_ADDRESS]" at bounding box center [311, 216] width 101 height 12
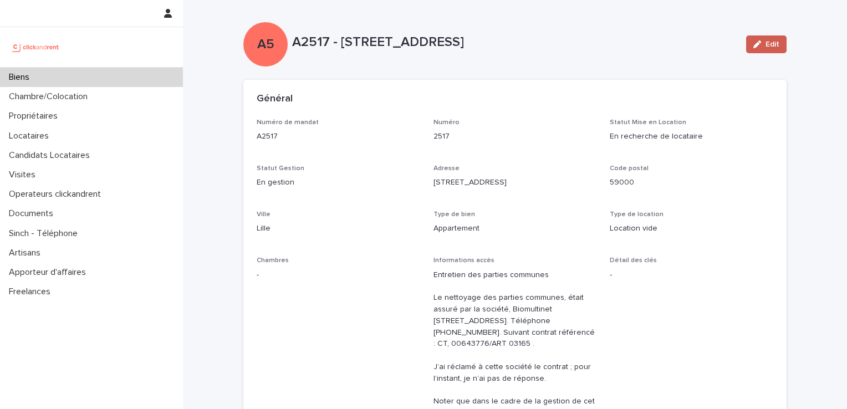
click at [766, 45] on span "Edit" at bounding box center [773, 44] width 14 height 8
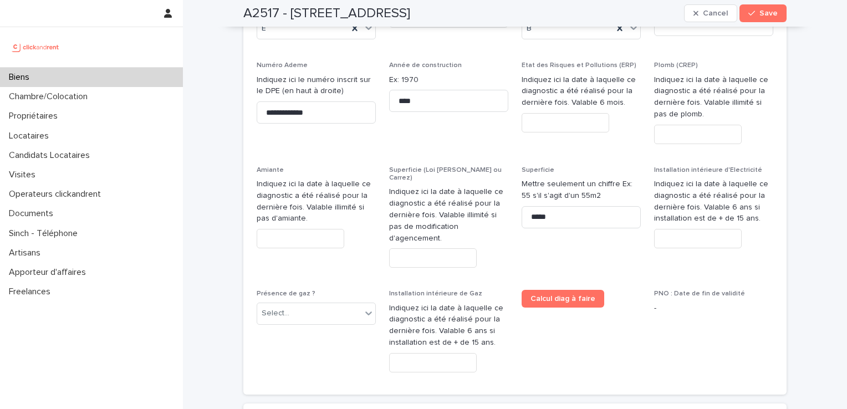
scroll to position [5444, 0]
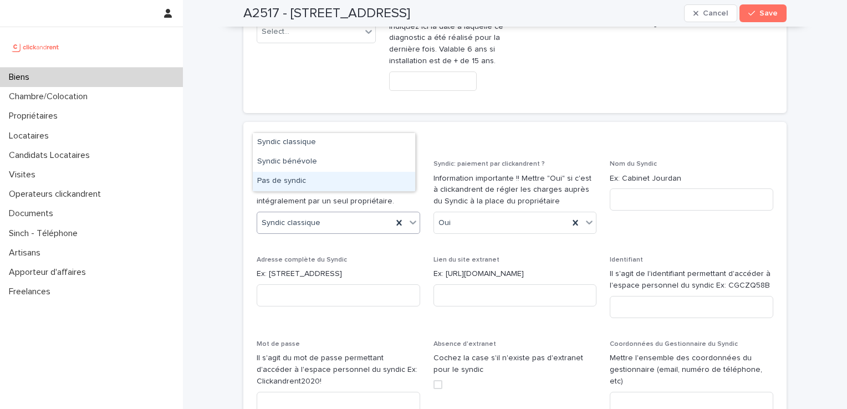
click at [300, 181] on div "Pas de syndic" at bounding box center [334, 181] width 162 height 19
click at [514, 214] on div "Oui" at bounding box center [501, 223] width 135 height 18
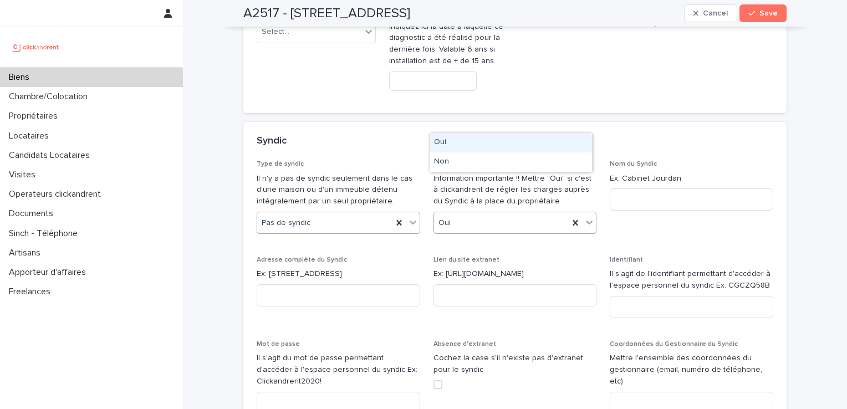
click at [511, 214] on div "Oui" at bounding box center [501, 223] width 135 height 18
click at [501, 214] on div "Oui" at bounding box center [501, 223] width 135 height 18
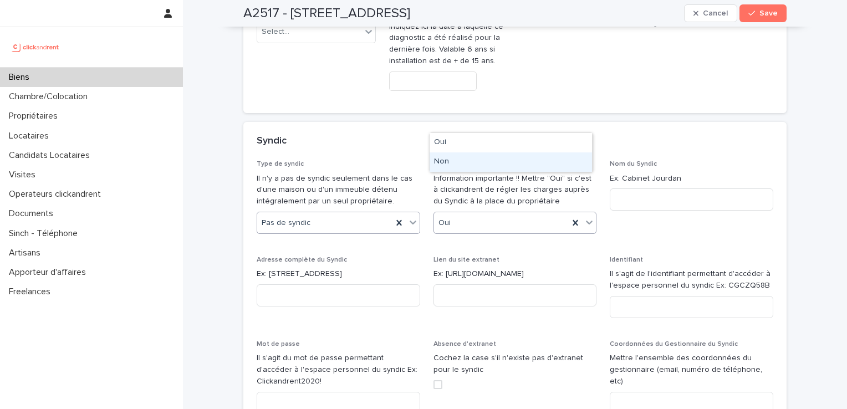
click at [488, 166] on div "Non" at bounding box center [511, 161] width 162 height 19
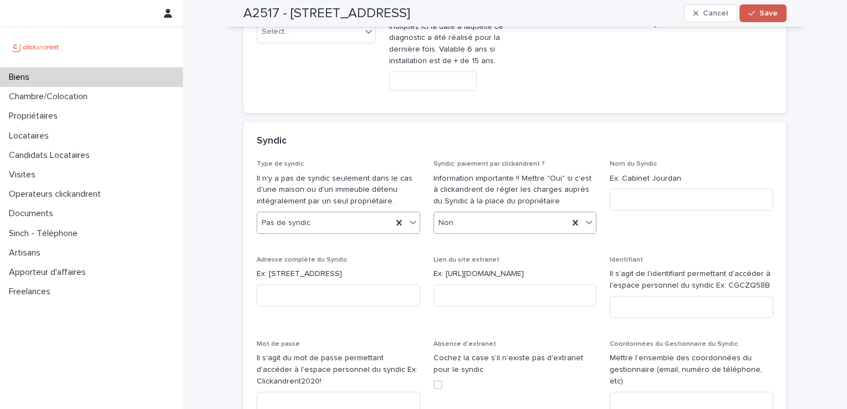
click at [763, 12] on span "Save" at bounding box center [768, 13] width 18 height 8
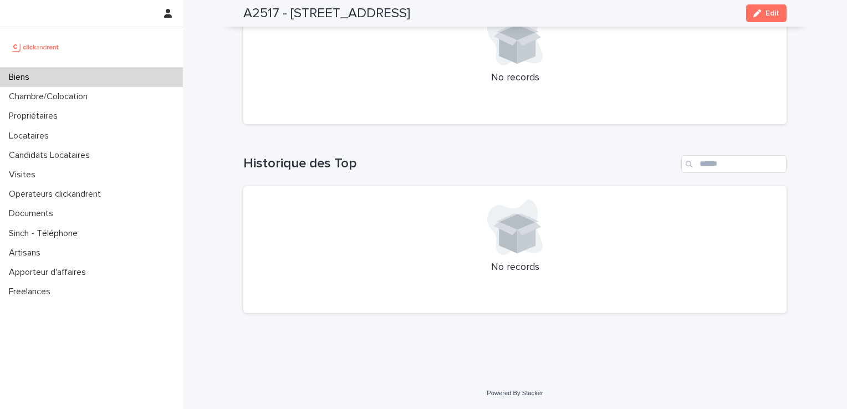
scroll to position [3716, 0]
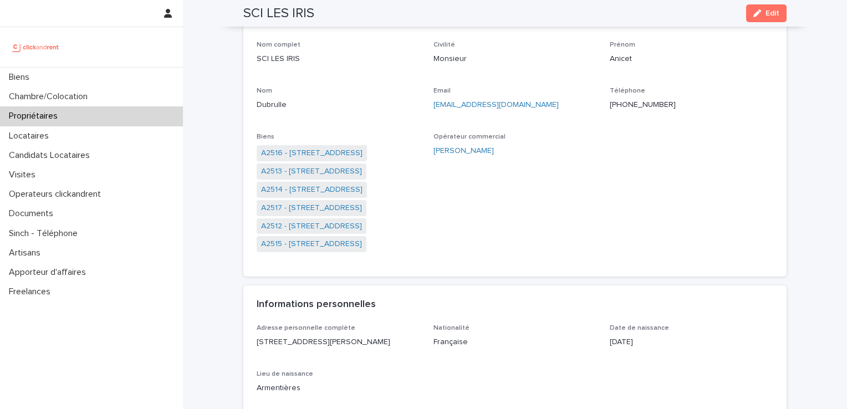
scroll to position [69, 0]
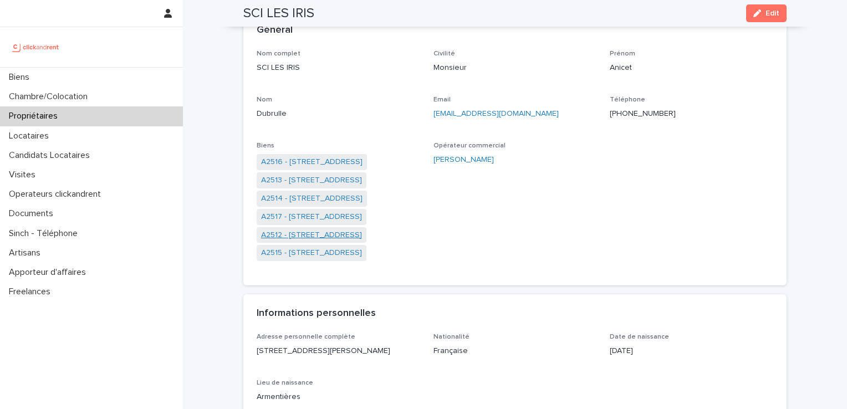
click at [339, 237] on link "A2512 - [STREET_ADDRESS]" at bounding box center [311, 236] width 101 height 12
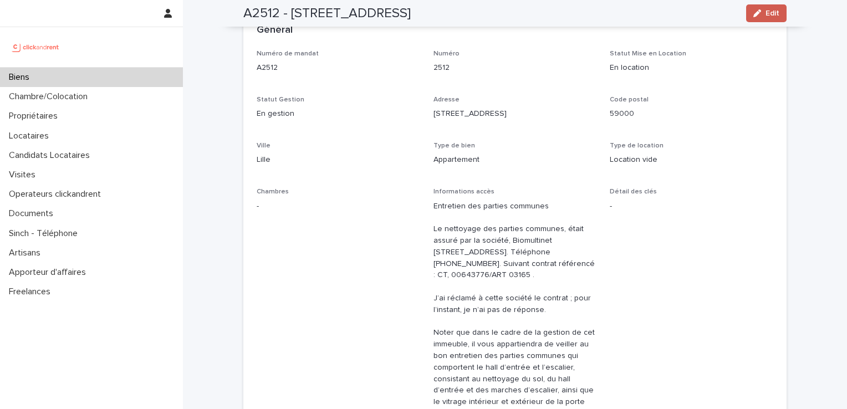
click at [758, 12] on div "button" at bounding box center [759, 13] width 12 height 8
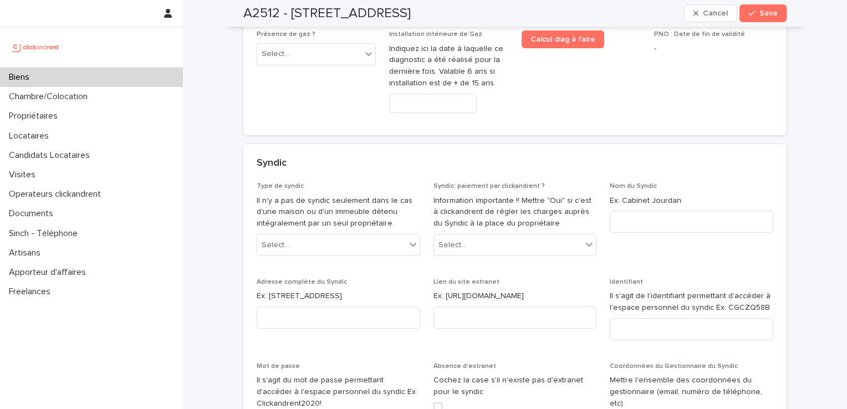
scroll to position [5444, 0]
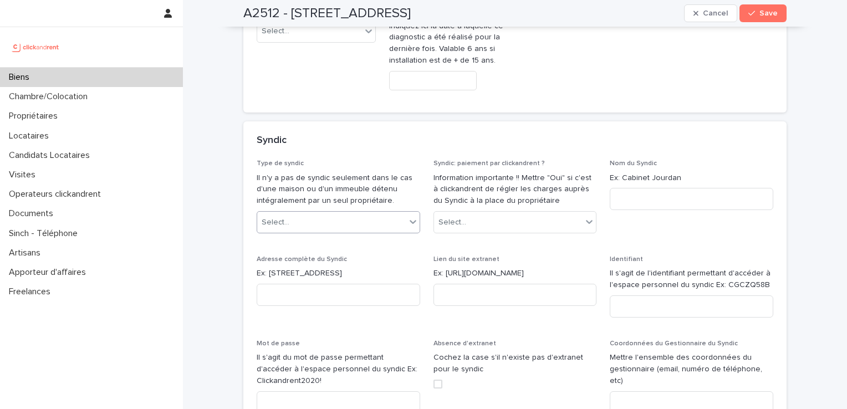
click at [360, 213] on div "Select..." at bounding box center [331, 222] width 149 height 18
click at [324, 183] on div "Pas de syndic" at bounding box center [334, 180] width 162 height 19
click at [486, 213] on div "Select..." at bounding box center [508, 222] width 149 height 18
click at [497, 213] on div "Select..." at bounding box center [508, 222] width 149 height 18
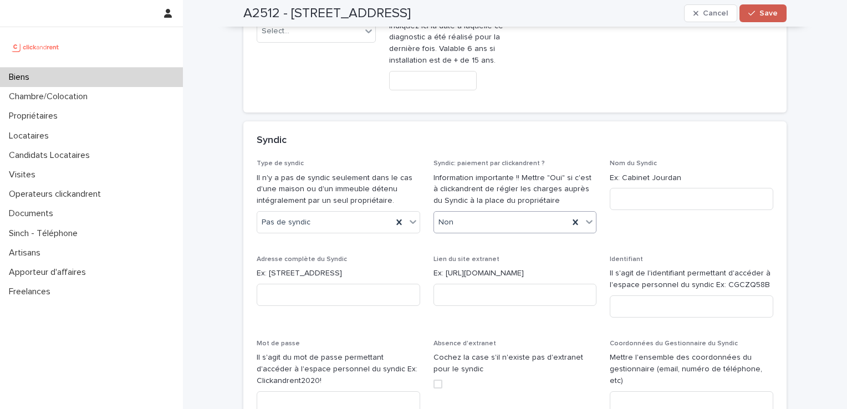
click at [759, 13] on span "Save" at bounding box center [768, 13] width 18 height 8
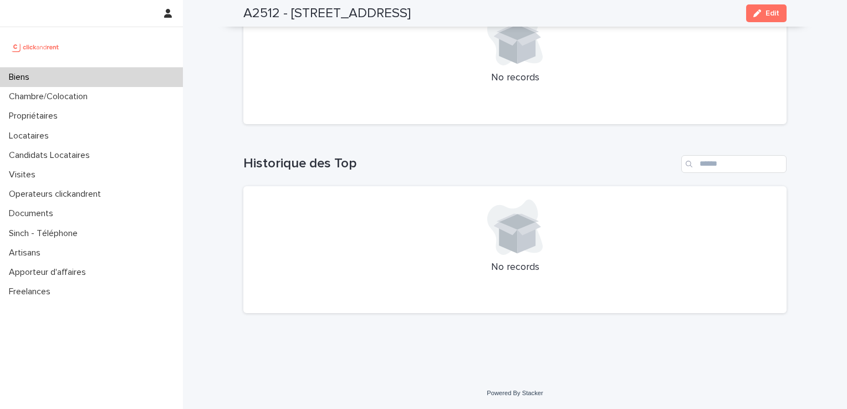
scroll to position [3720, 0]
